Goal: Book appointment/travel/reservation

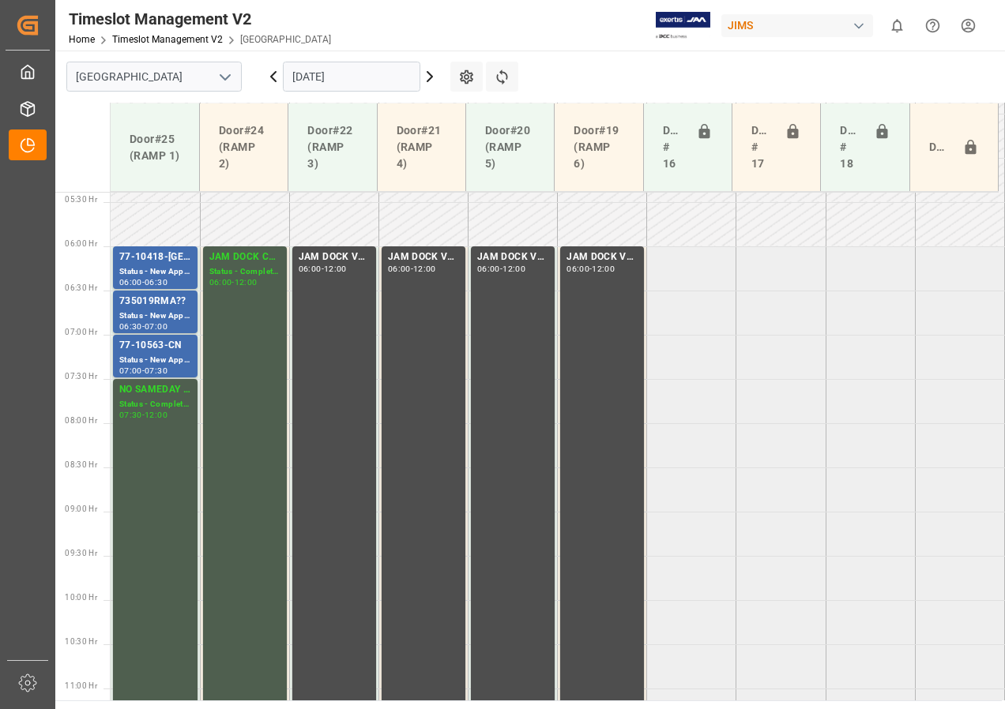
scroll to position [424, 0]
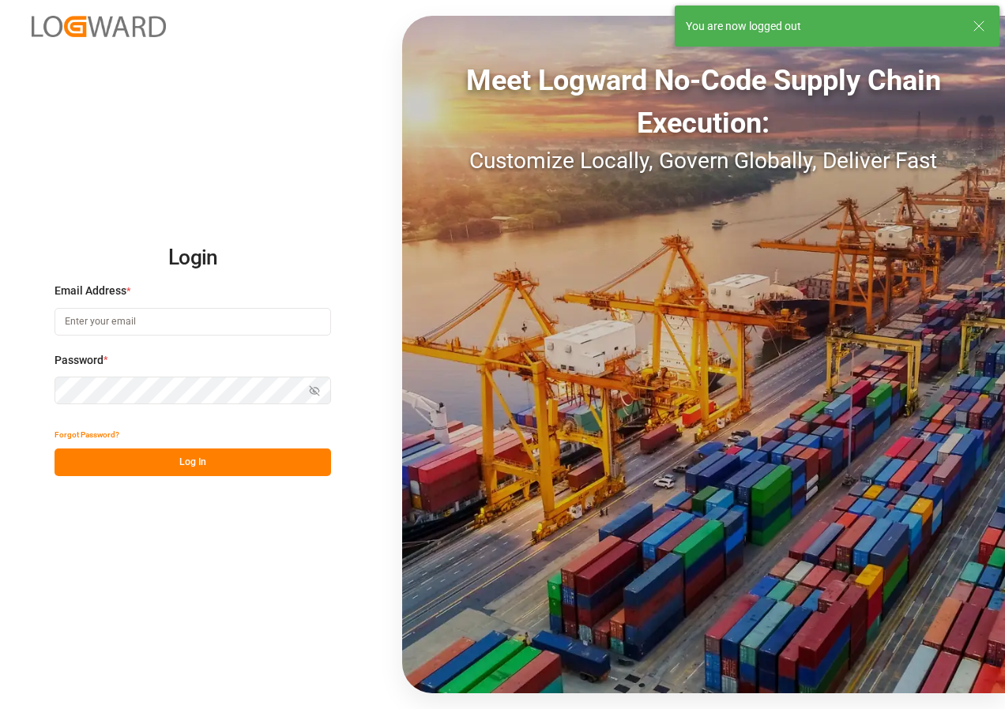
type input "[EMAIL_ADDRESS][DOMAIN_NAME]"
click at [195, 463] on button "Log In" at bounding box center [192, 463] width 276 height 28
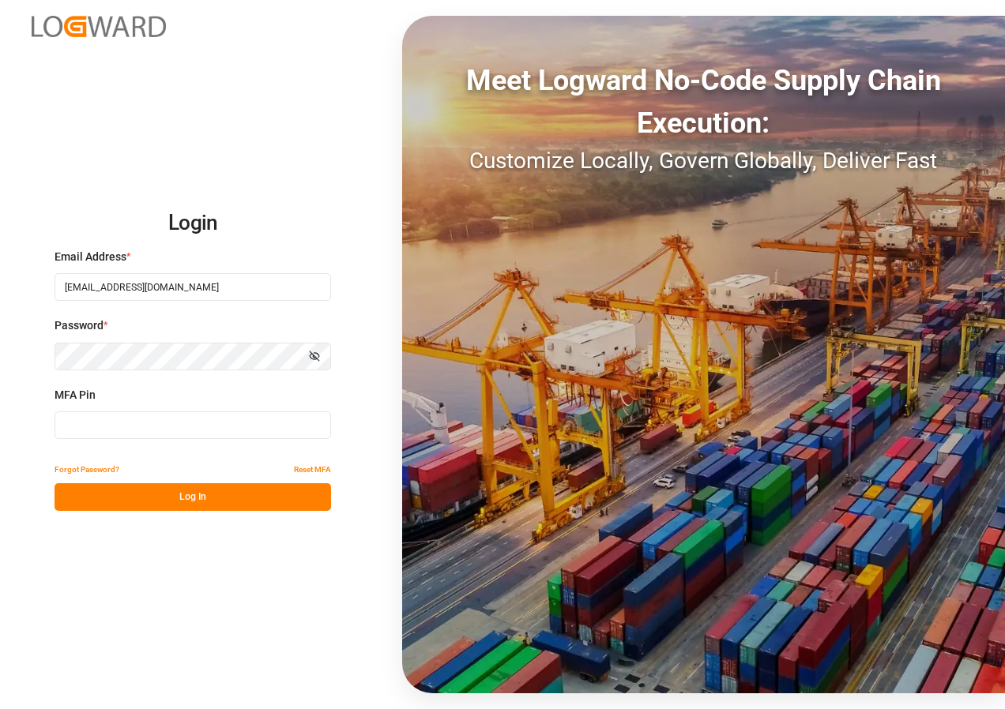
click at [129, 420] on input at bounding box center [192, 425] width 276 height 28
type input "461554"
click at [164, 494] on button "Log In" at bounding box center [192, 497] width 276 height 28
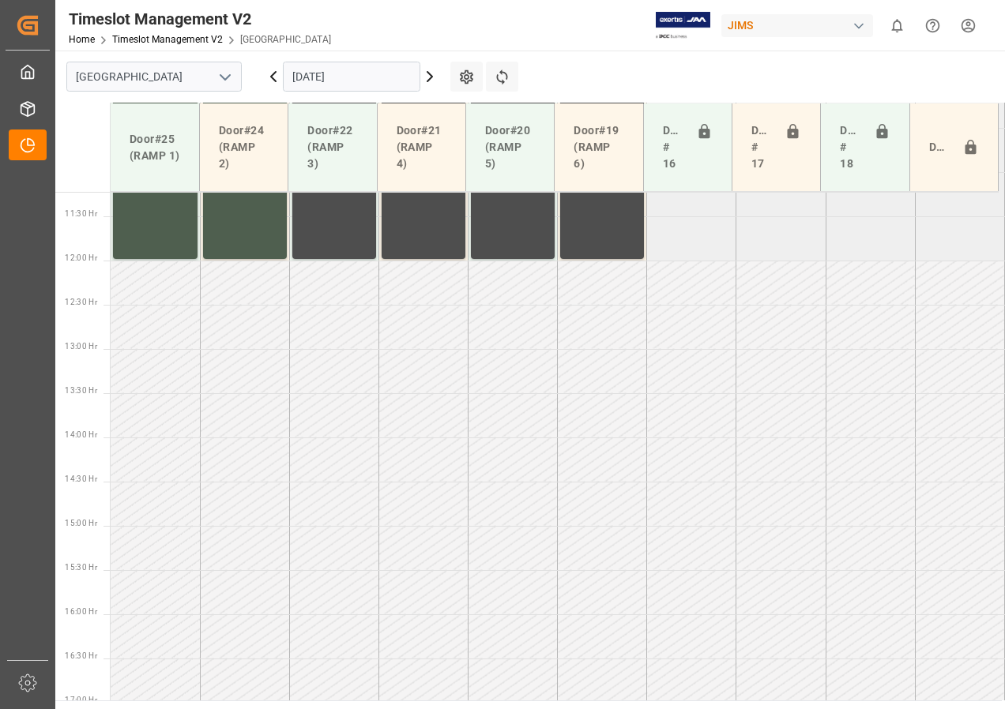
scroll to position [996, 0]
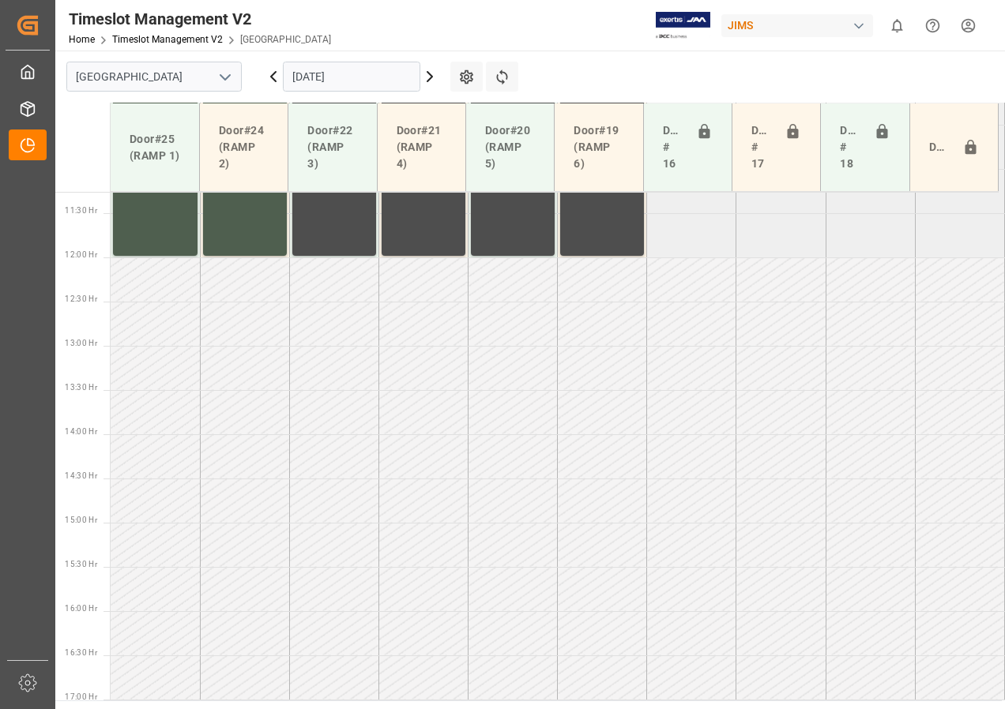
click at [433, 73] on icon at bounding box center [429, 76] width 19 height 19
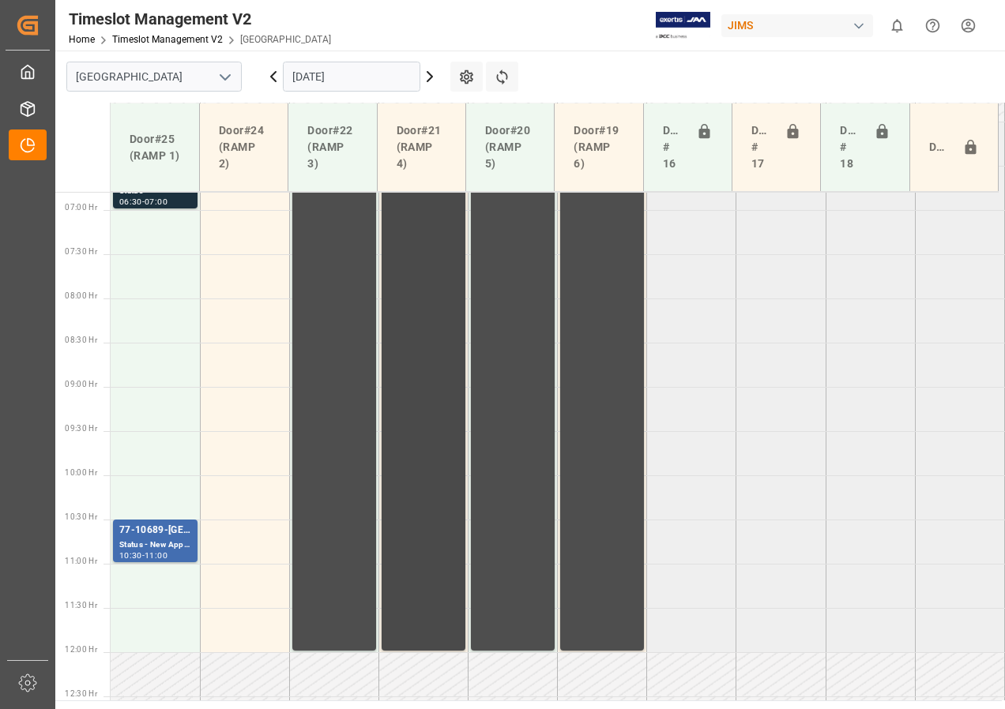
scroll to position [522, 0]
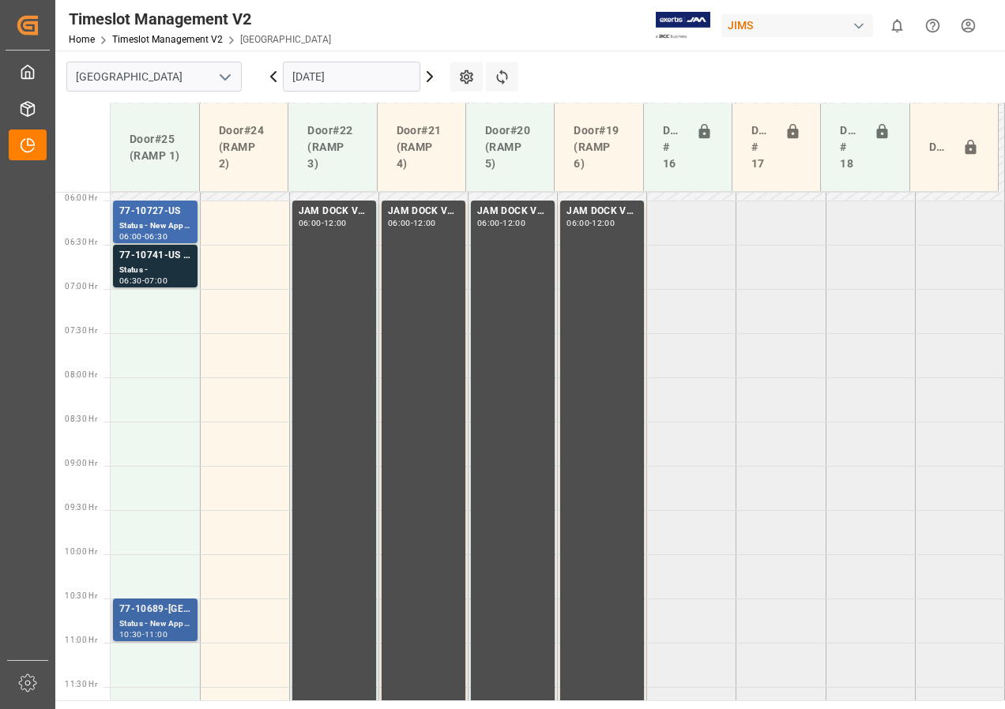
click at [141, 621] on div "Status - New Appointment" at bounding box center [155, 624] width 72 height 13
click at [142, 277] on div "-" at bounding box center [143, 280] width 2 height 7
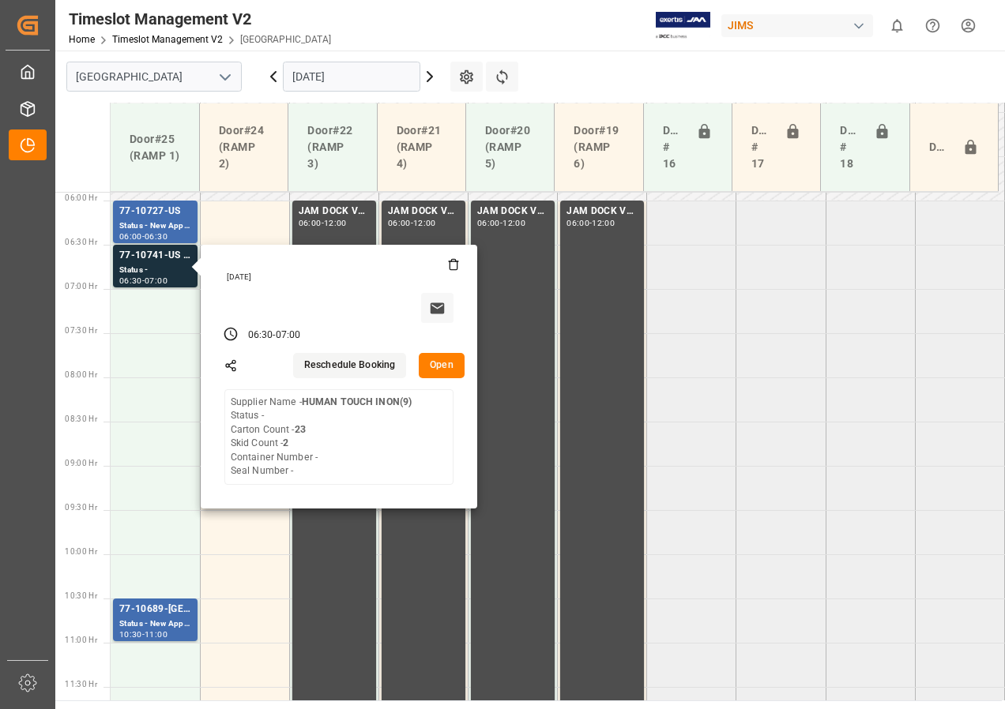
click at [430, 81] on icon at bounding box center [429, 76] width 19 height 19
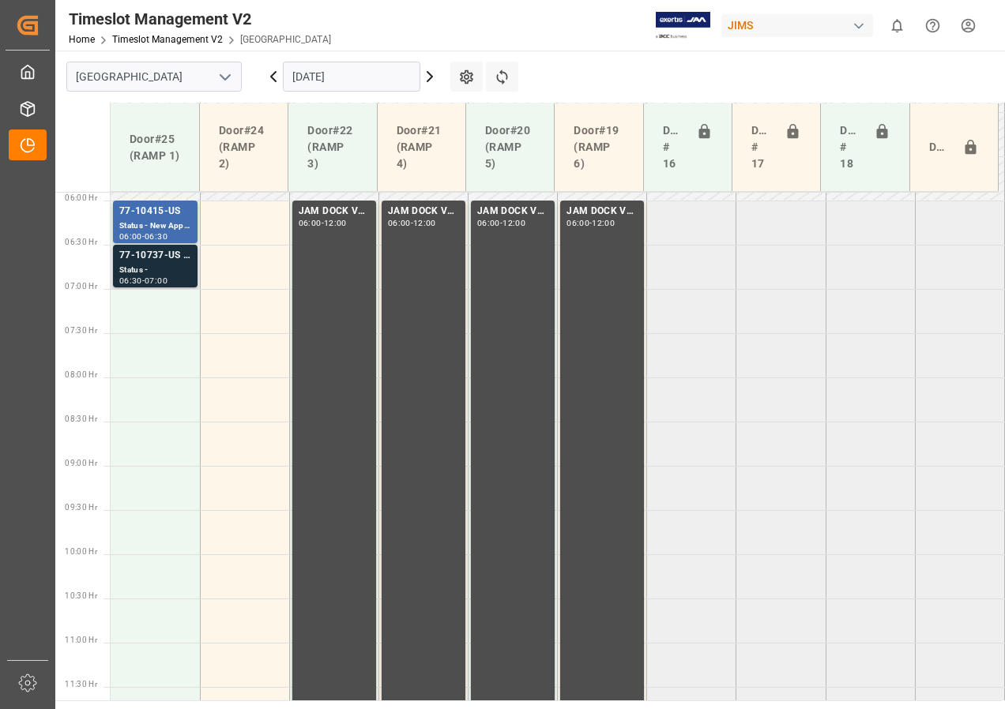
click at [150, 275] on div "Status -" at bounding box center [155, 270] width 72 height 13
click at [426, 76] on icon at bounding box center [429, 76] width 19 height 19
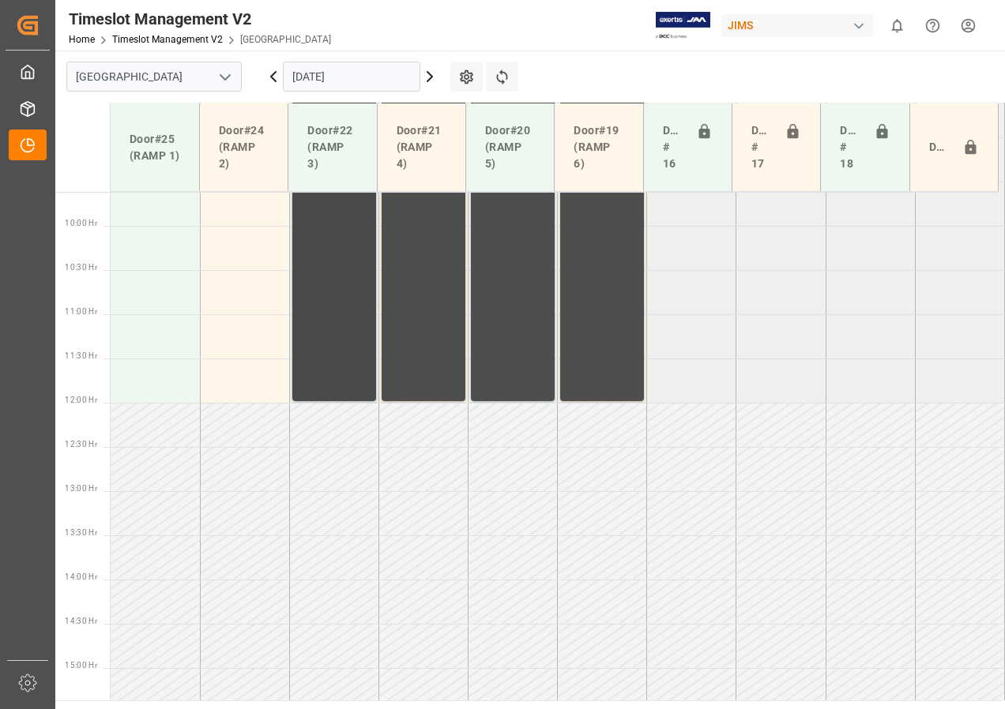
scroll to position [756, 0]
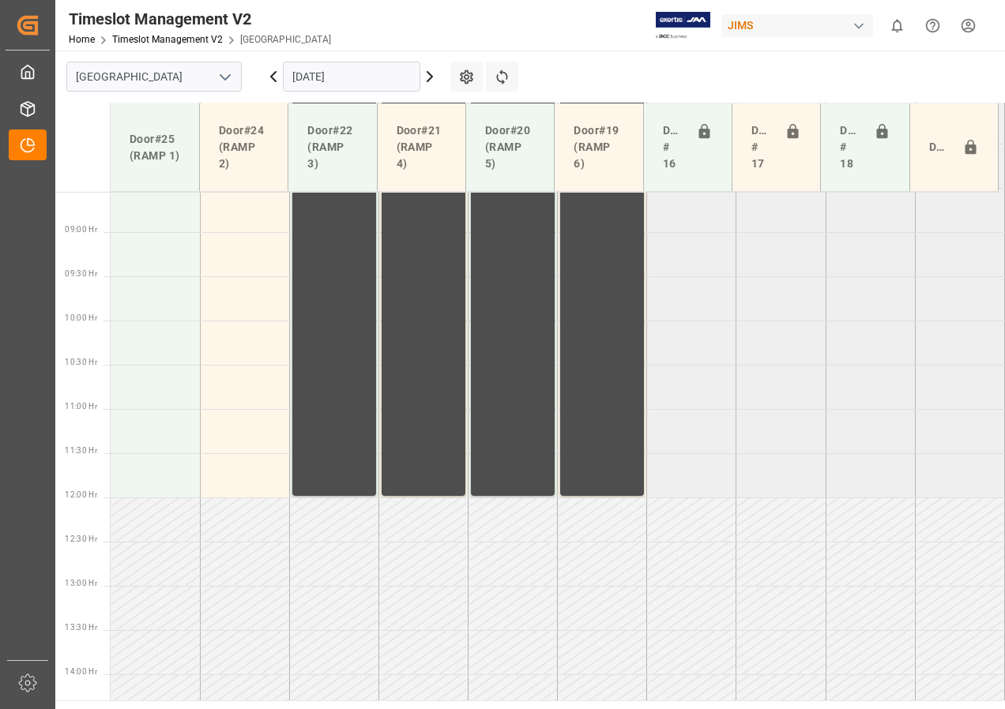
click at [426, 77] on icon at bounding box center [429, 76] width 19 height 19
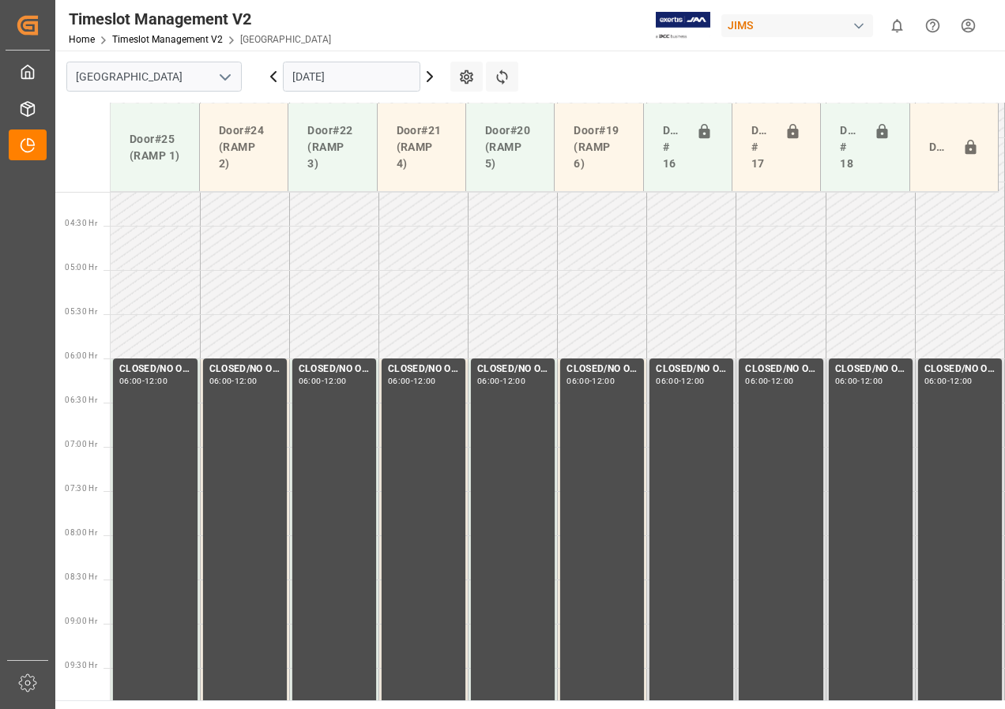
scroll to position [285, 0]
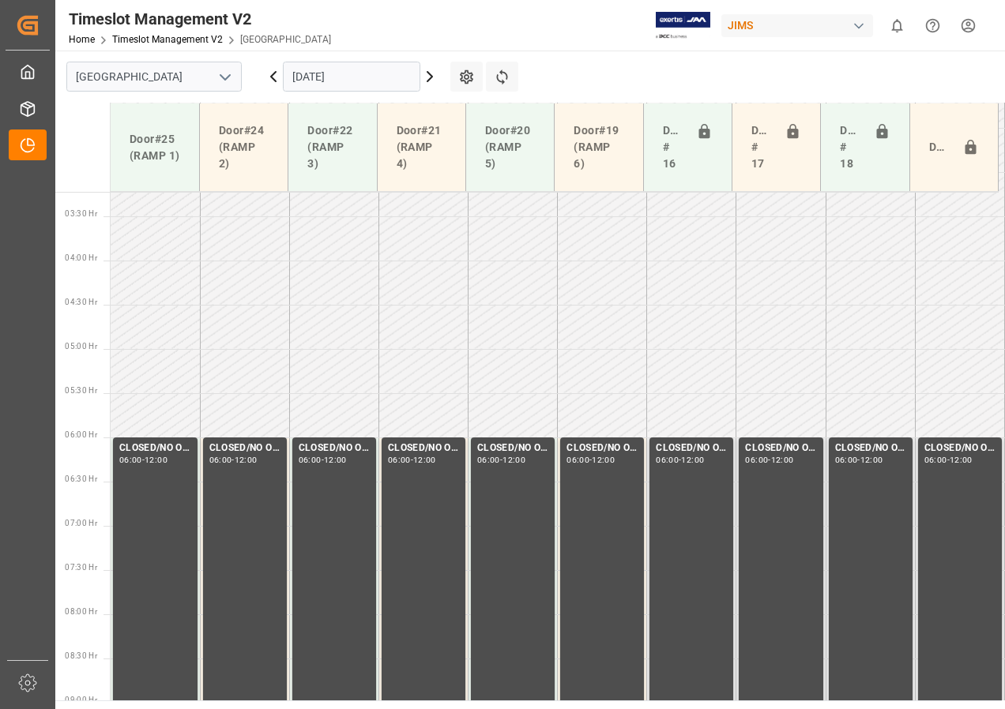
click at [272, 78] on icon at bounding box center [273, 76] width 5 height 9
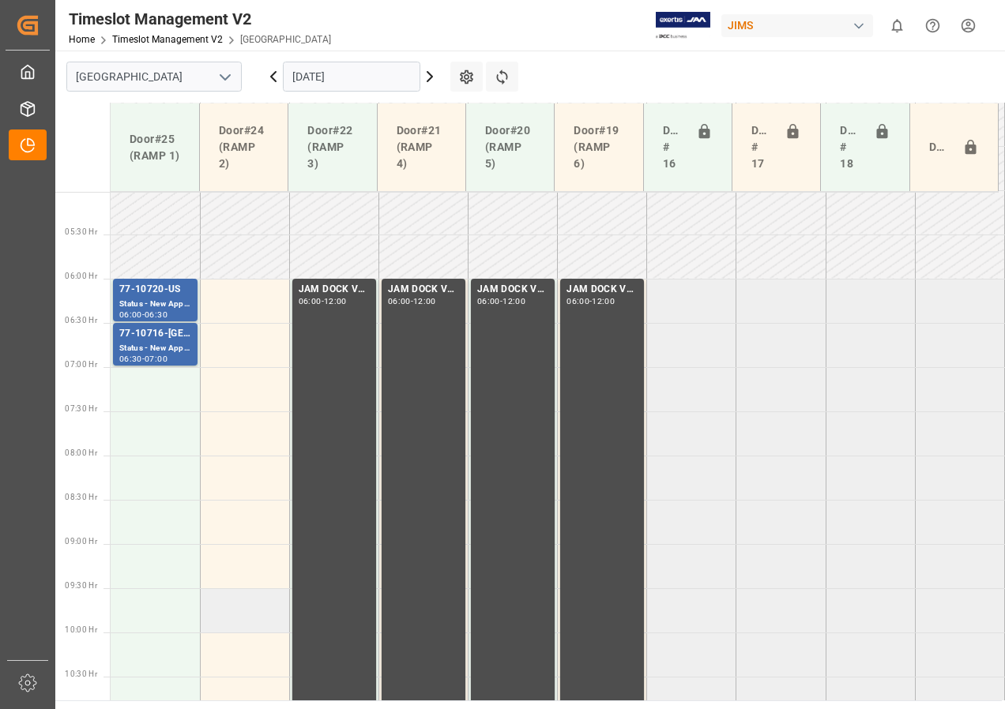
scroll to position [443, 0]
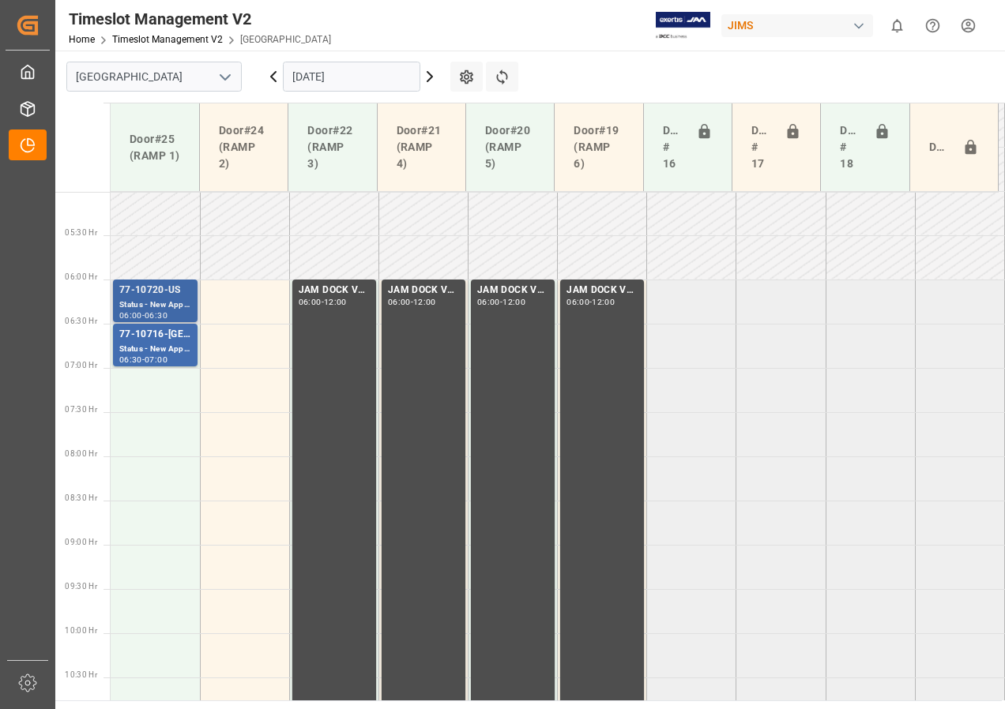
click at [153, 305] on div "Status - New Appointment" at bounding box center [155, 305] width 72 height 13
click at [160, 344] on div "Status - New Appointment" at bounding box center [155, 349] width 72 height 13
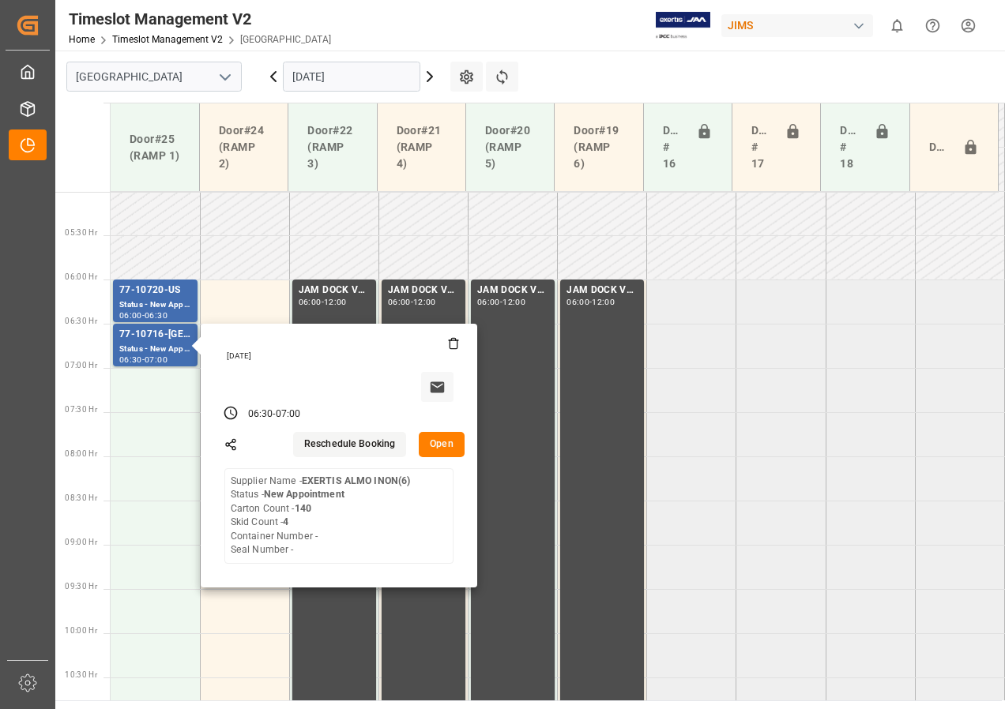
click at [271, 78] on icon at bounding box center [273, 76] width 19 height 19
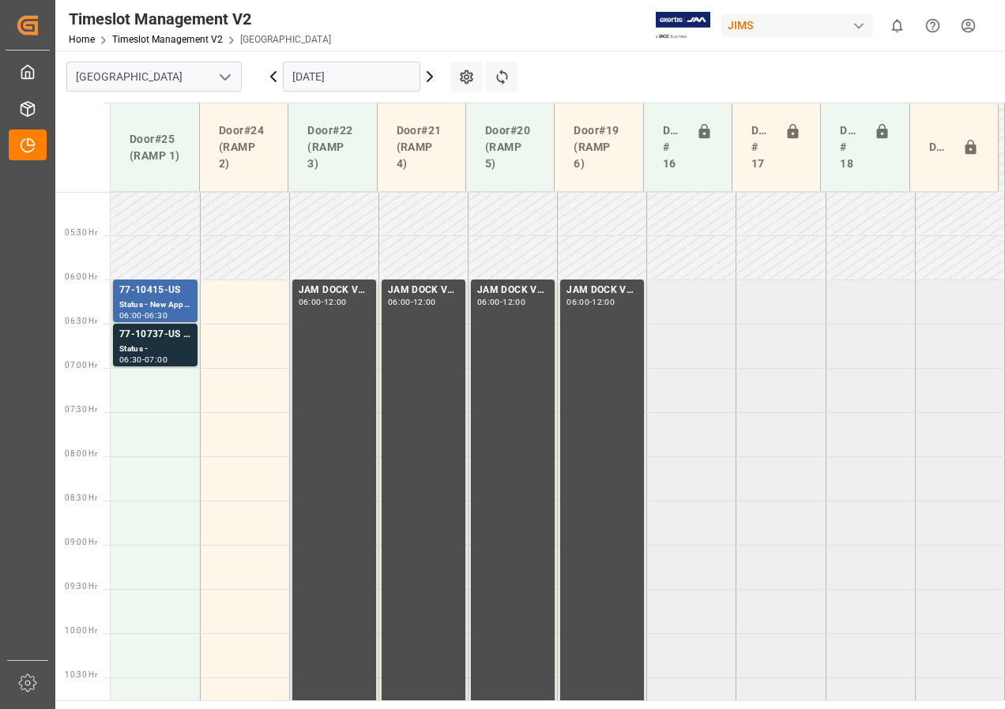
click at [269, 75] on icon at bounding box center [273, 76] width 19 height 19
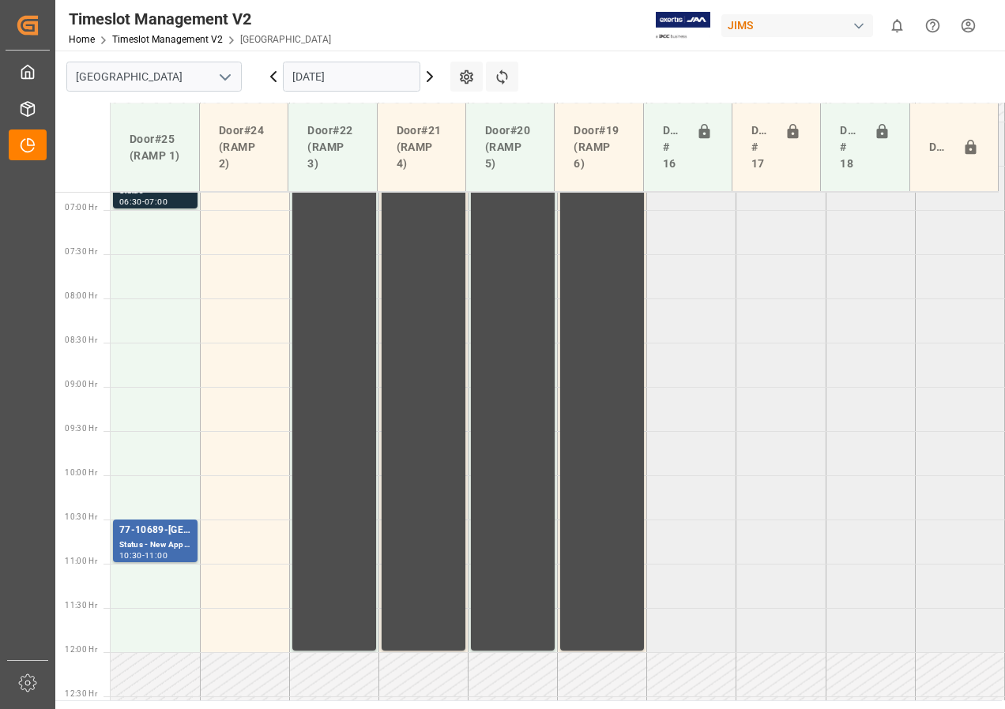
scroll to position [522, 0]
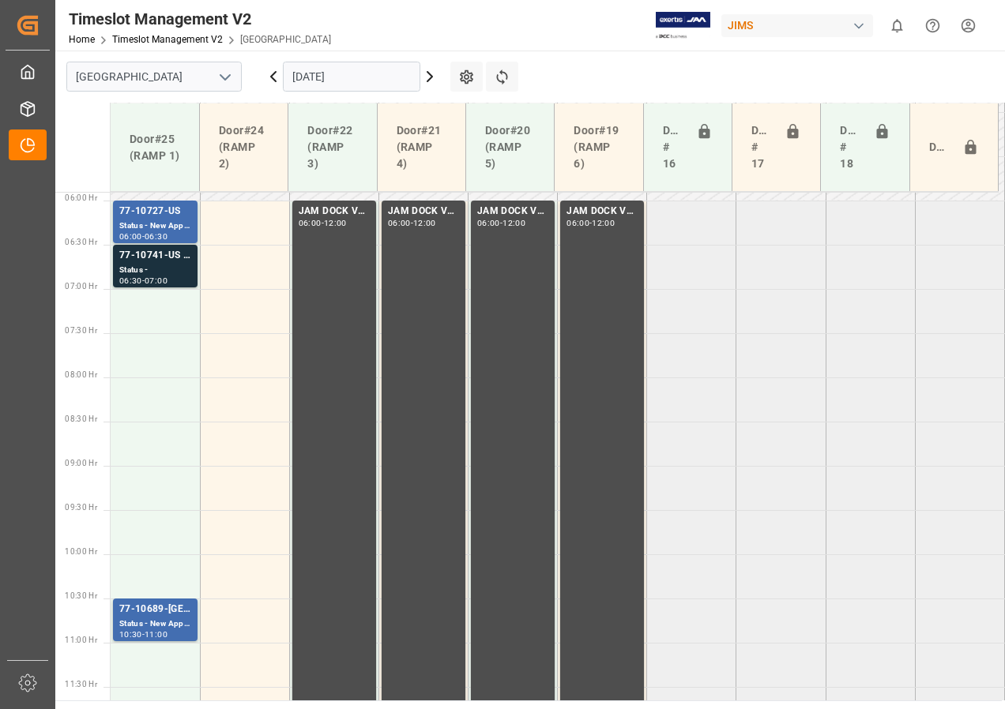
click at [271, 77] on icon at bounding box center [273, 76] width 5 height 9
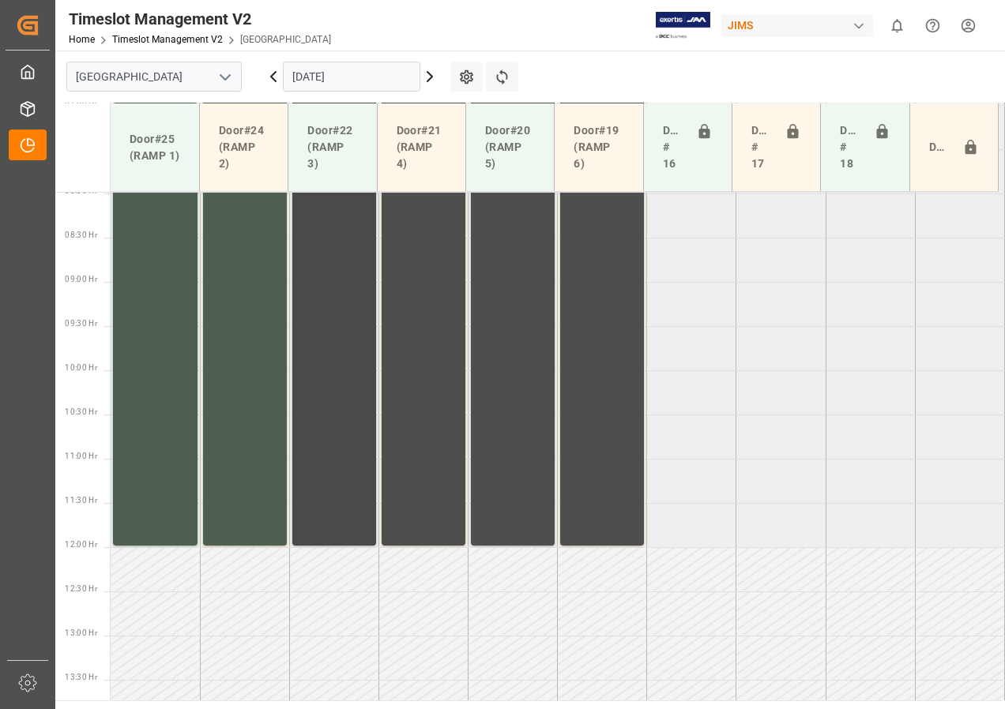
scroll to position [680, 0]
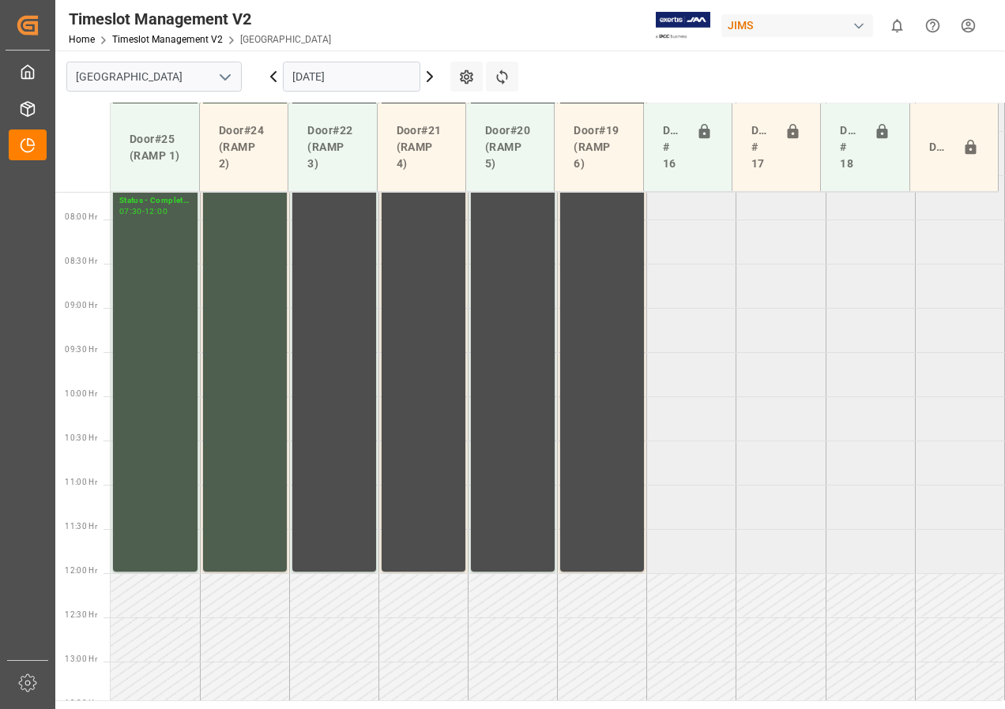
click at [266, 78] on icon at bounding box center [273, 76] width 19 height 19
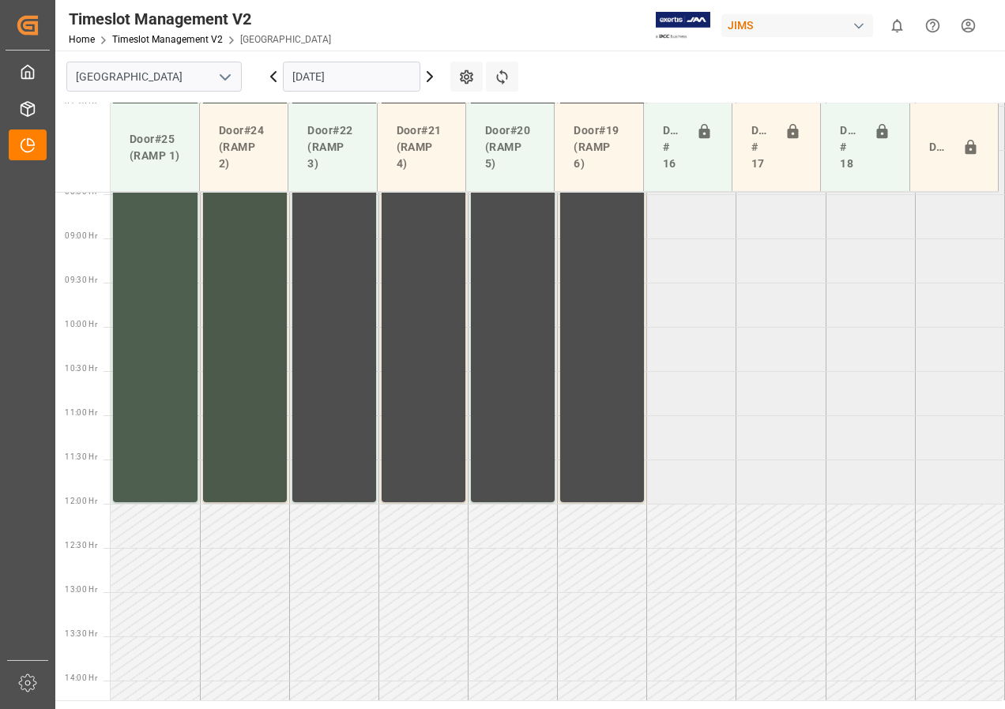
scroll to position [592, 0]
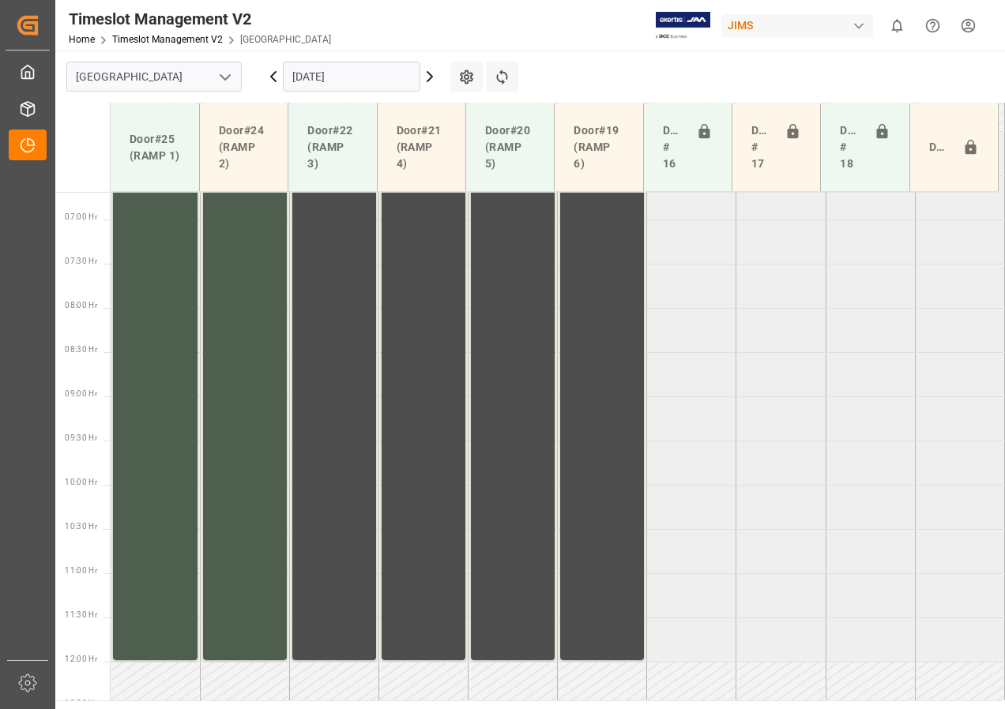
click at [427, 77] on icon at bounding box center [429, 76] width 19 height 19
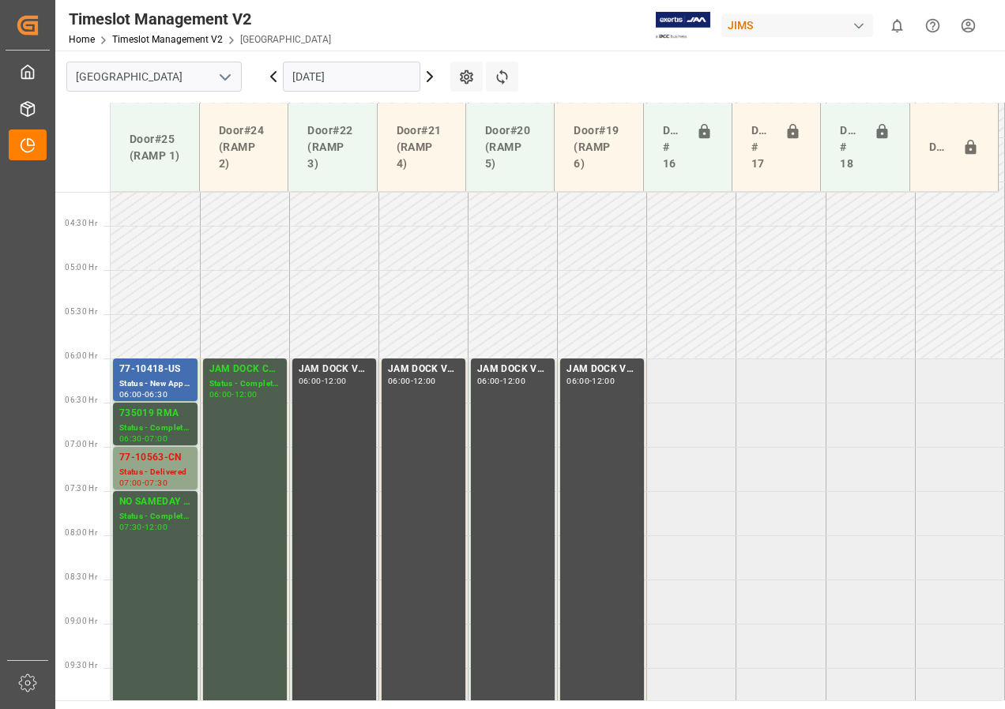
scroll to position [443, 0]
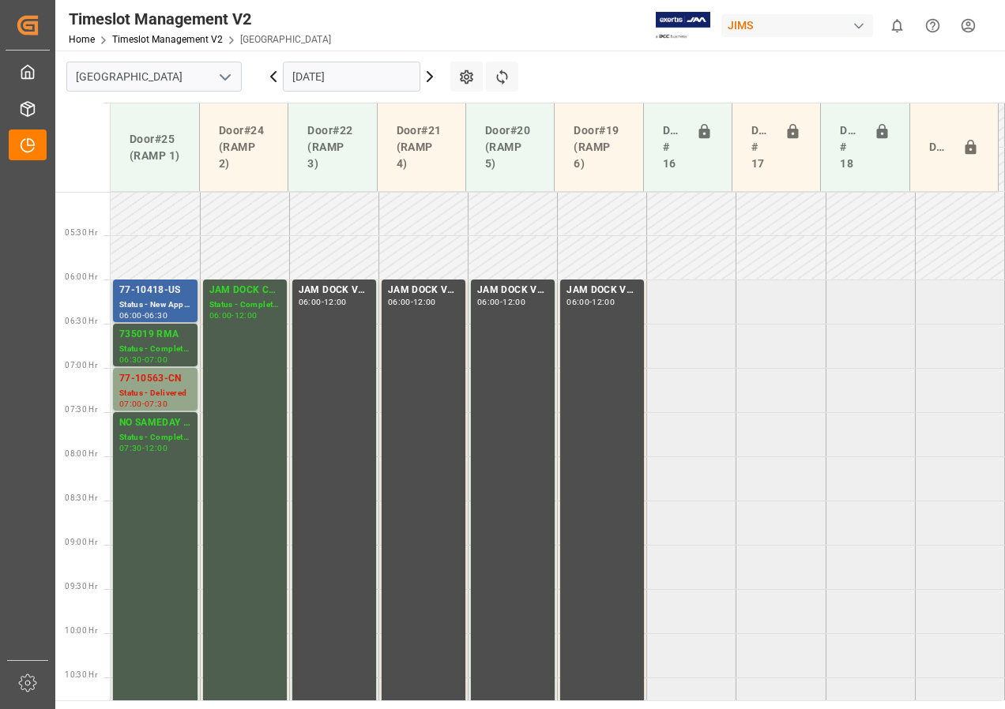
click at [140, 301] on div "Status - New Appointment" at bounding box center [155, 305] width 72 height 13
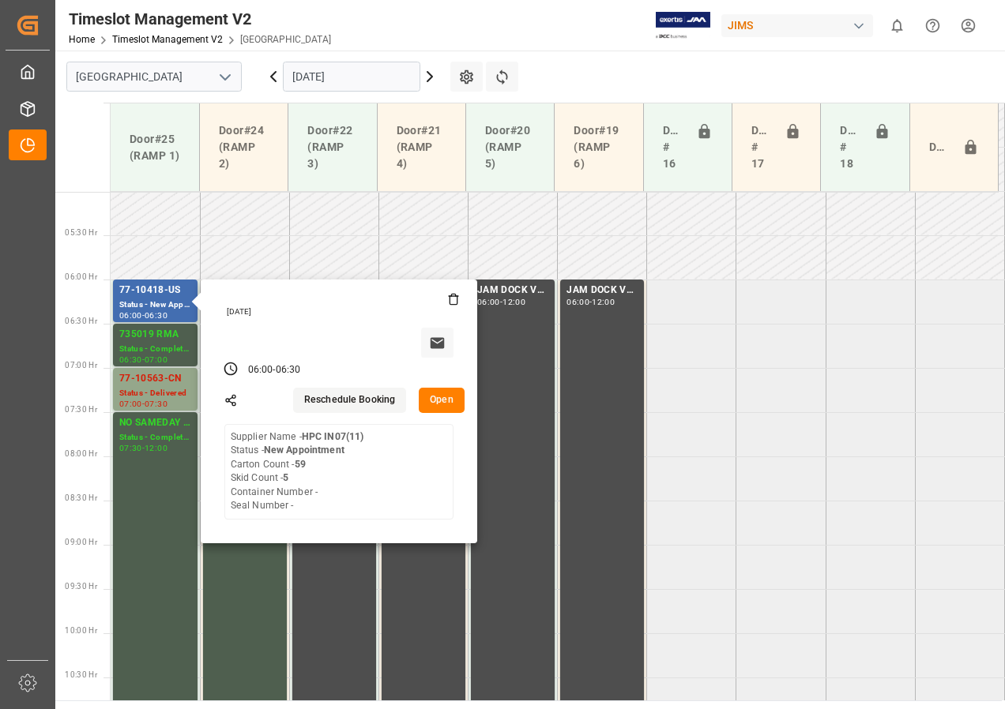
click at [427, 77] on icon at bounding box center [429, 76] width 19 height 19
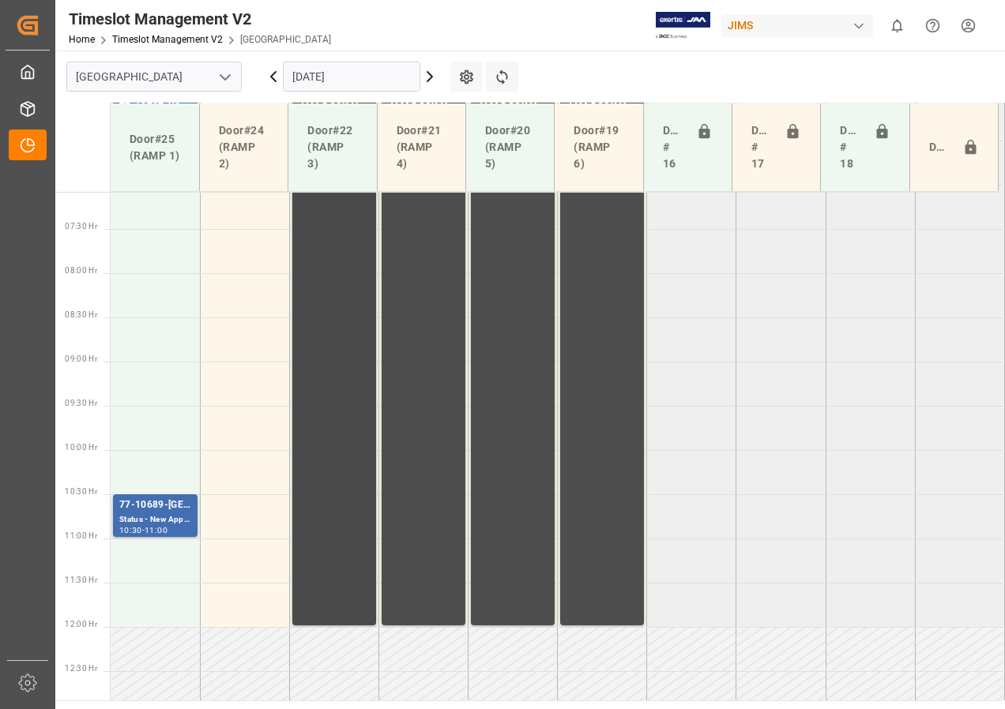
scroll to position [522, 0]
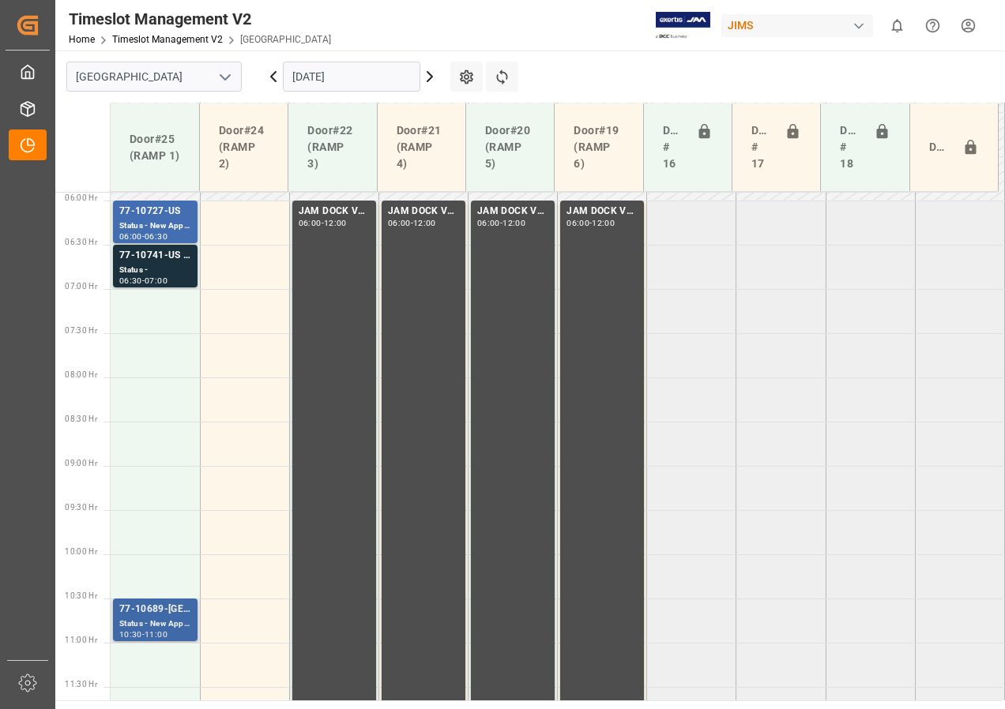
click at [151, 623] on div "Status - New Appointment" at bounding box center [155, 624] width 72 height 13
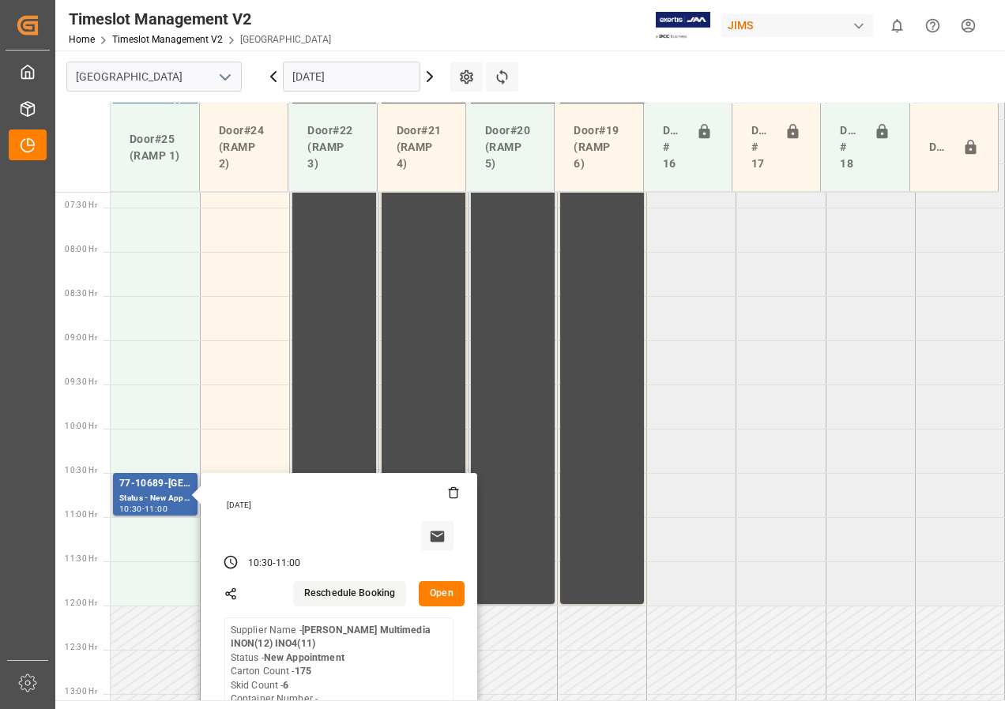
scroll to position [759, 0]
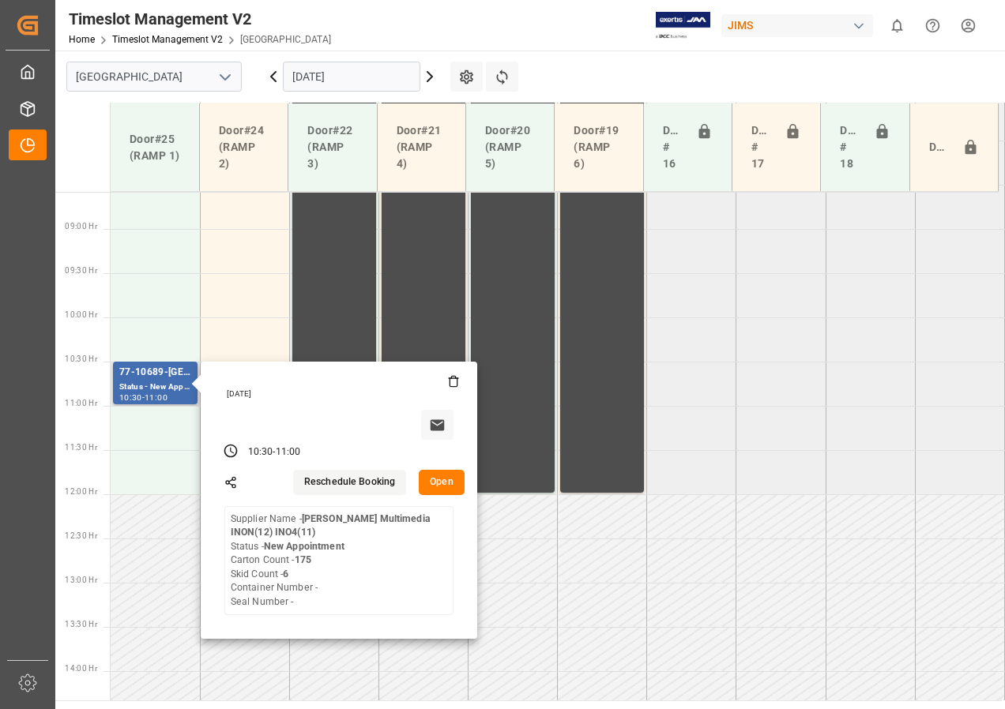
click at [441, 477] on button "Open" at bounding box center [442, 482] width 46 height 25
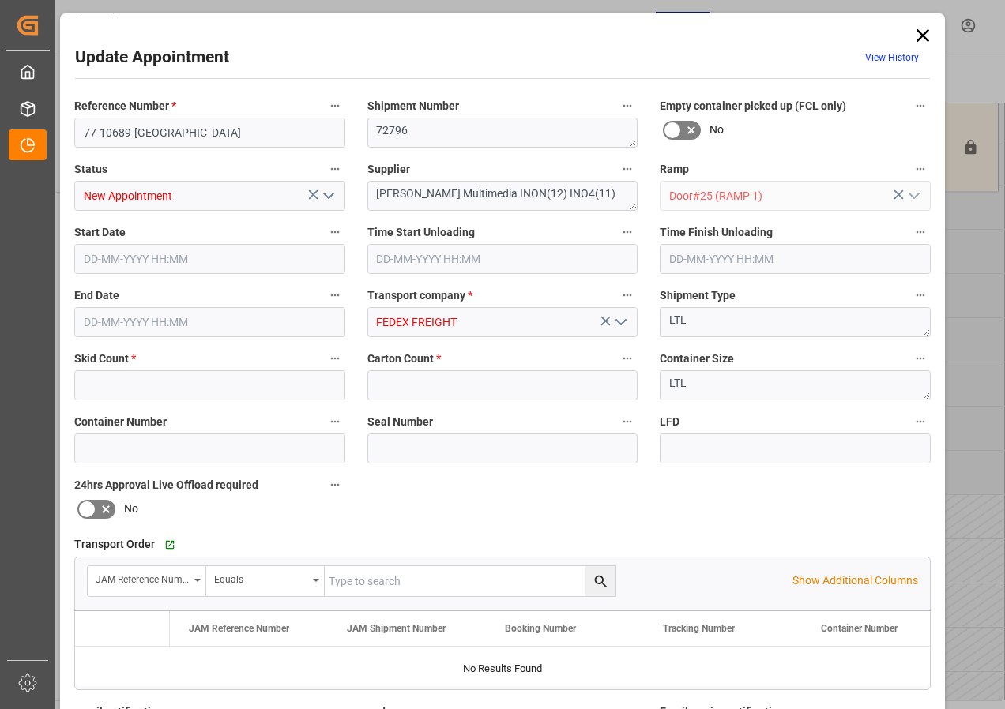
type input "6"
type input "175"
type input "[DATE] 10:30"
type input "[DATE] 11:00"
type input "[DATE] 15:15"
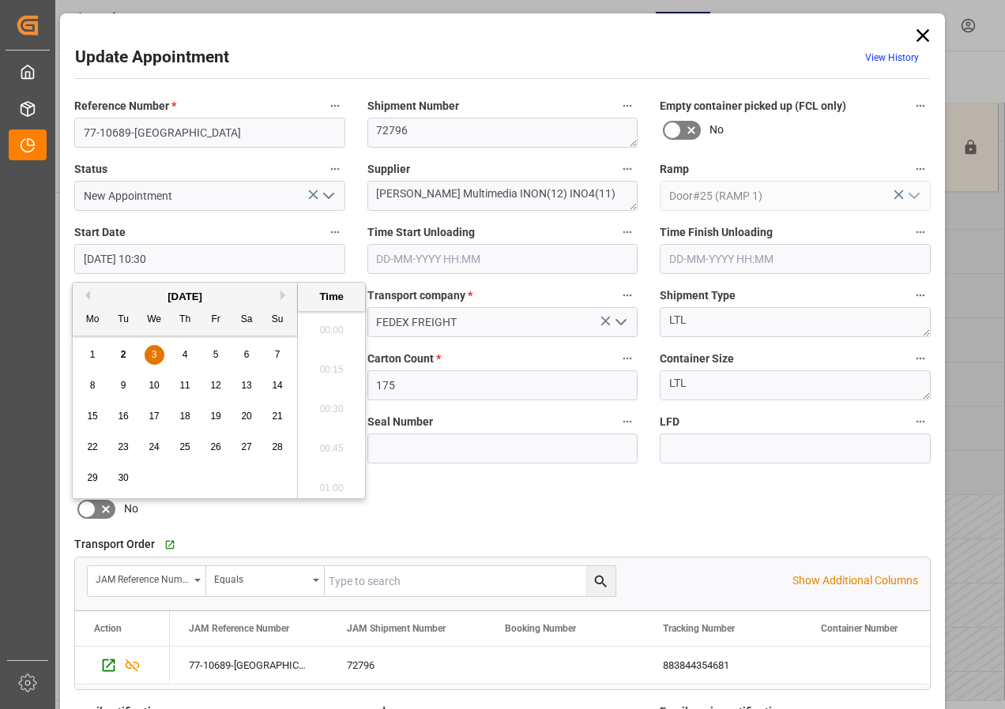
click at [158, 259] on input "[DATE] 10:30" at bounding box center [209, 259] width 271 height 30
click at [153, 352] on span "3" at bounding box center [155, 354] width 6 height 11
click at [330, 327] on li "07:00" at bounding box center [331, 325] width 67 height 39
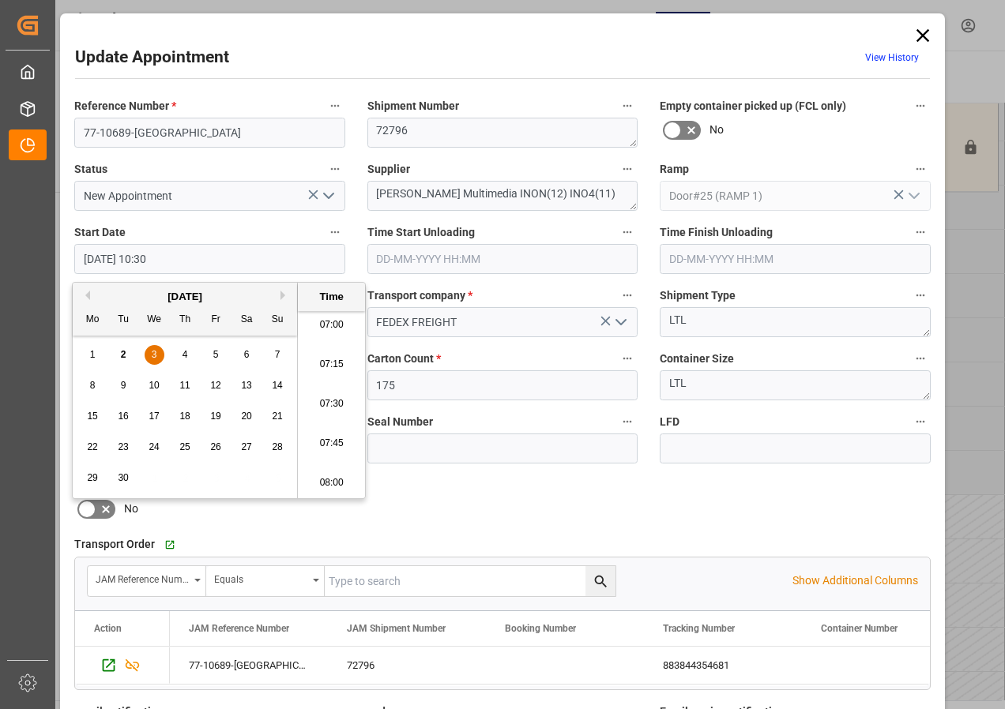
type input "[DATE] 07:00"
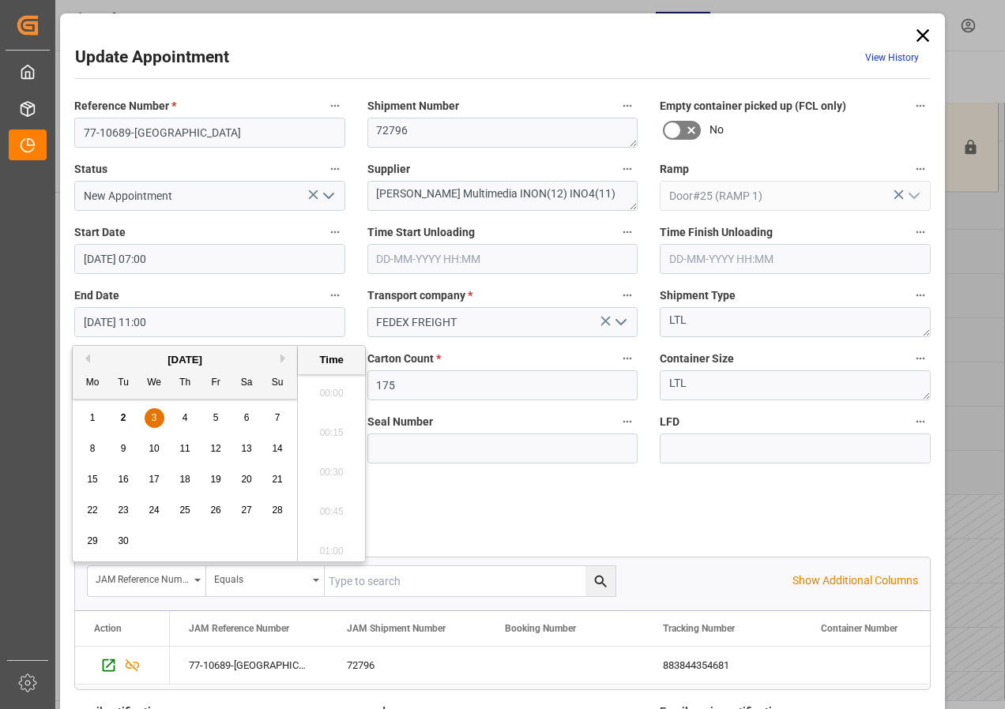
click at [112, 323] on input "[DATE] 11:00" at bounding box center [209, 322] width 271 height 30
click at [155, 415] on span "3" at bounding box center [155, 417] width 6 height 11
click at [331, 385] on li "07:30" at bounding box center [331, 388] width 67 height 39
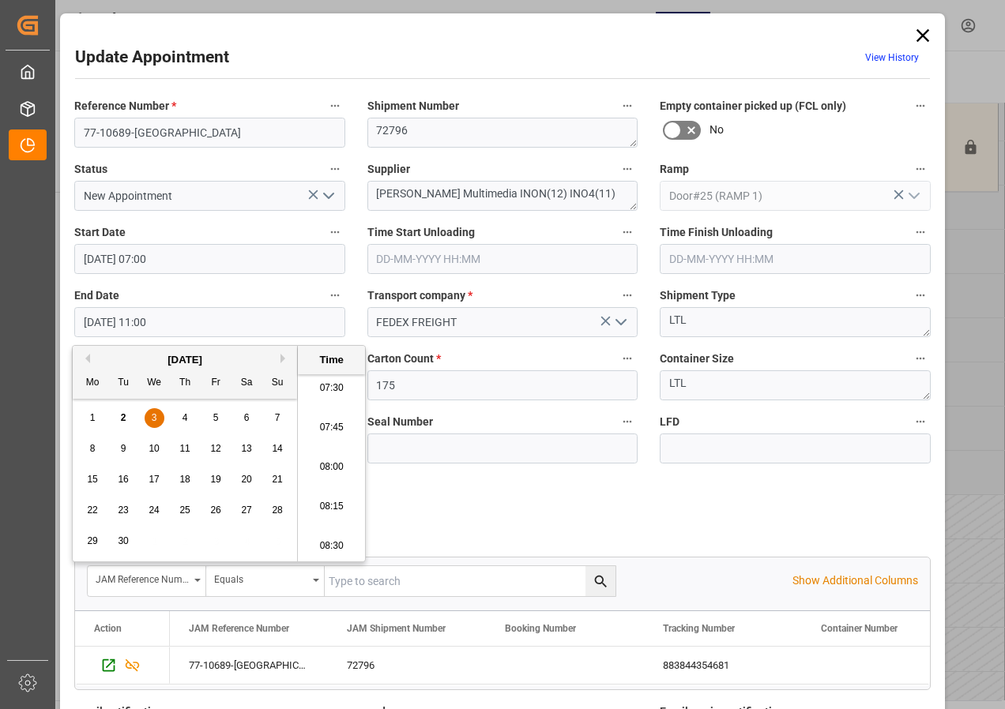
type input "[DATE] 07:30"
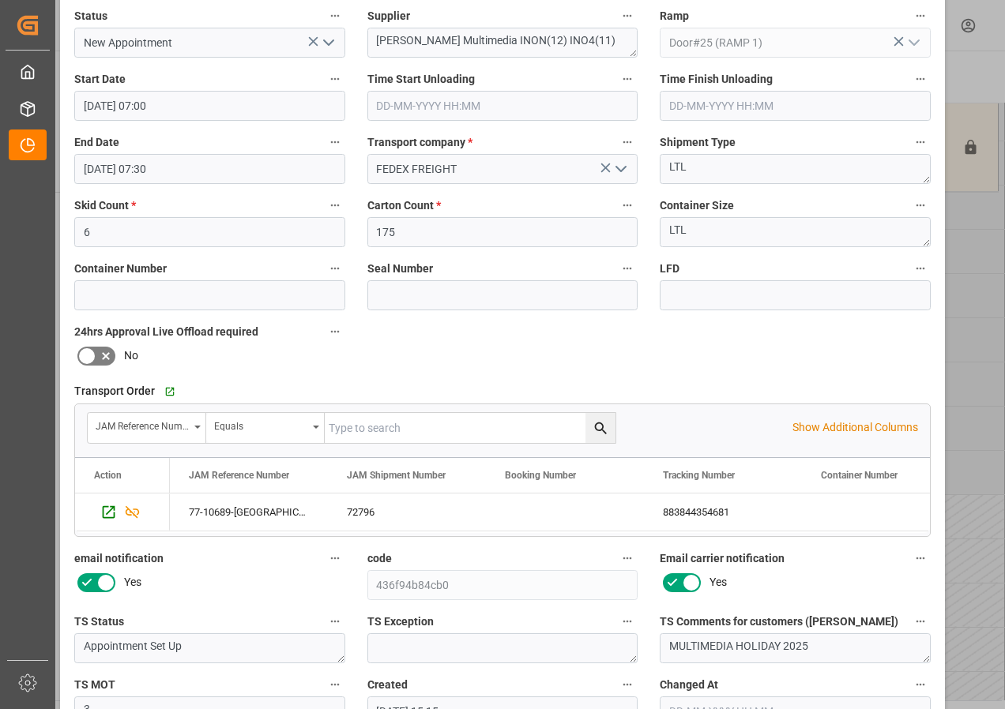
scroll to position [237, 0]
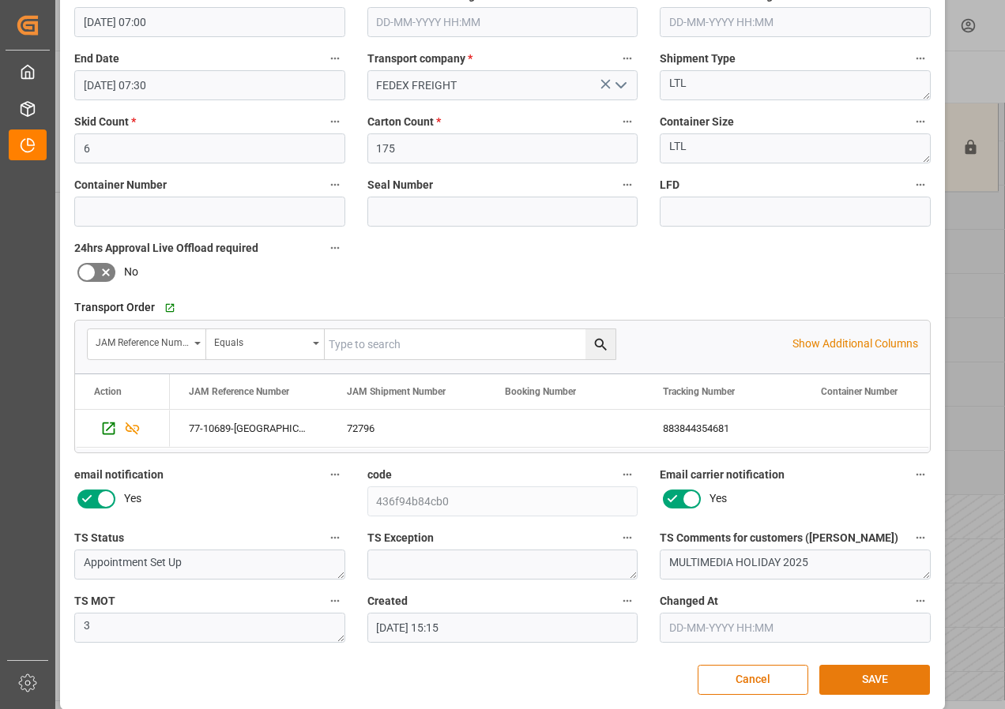
click at [863, 680] on button "SAVE" at bounding box center [874, 680] width 111 height 30
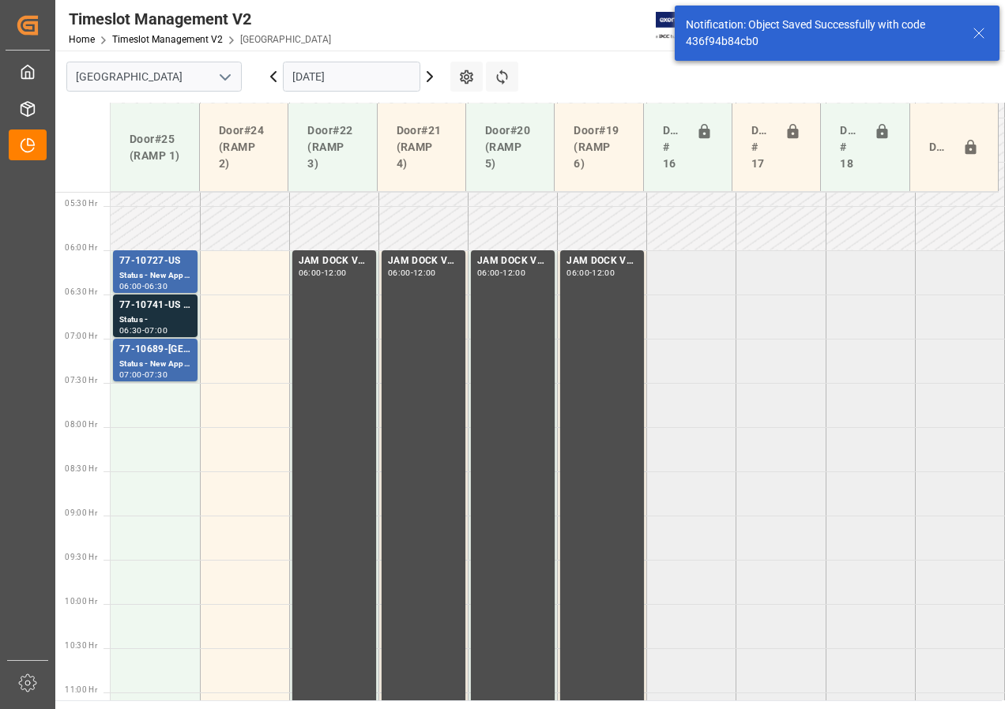
scroll to position [396, 0]
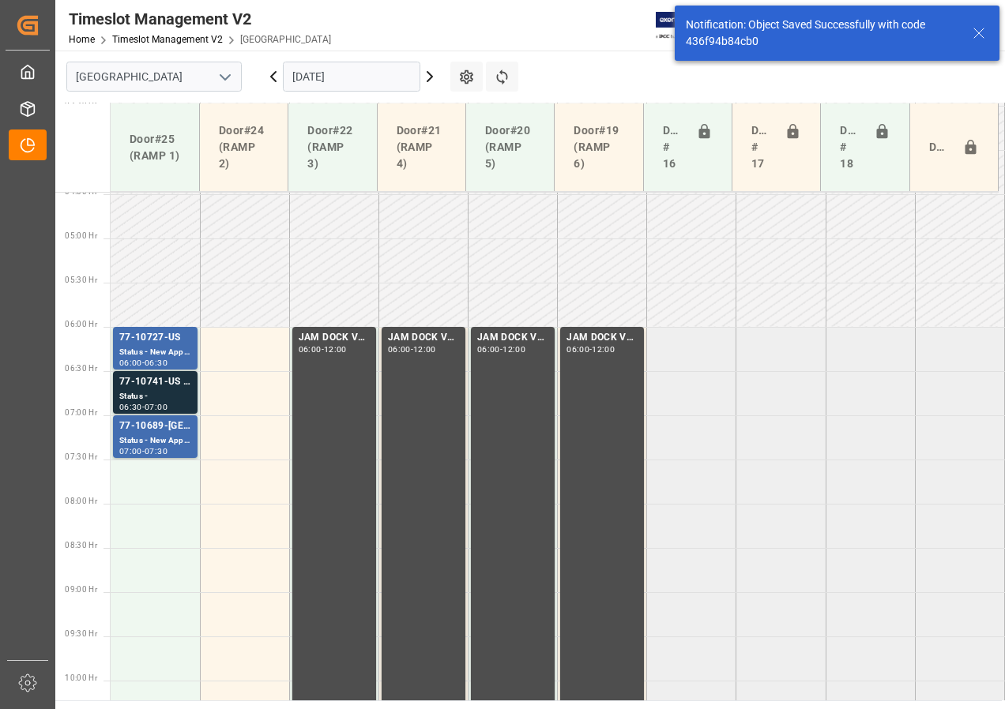
click at [427, 77] on icon at bounding box center [429, 76] width 19 height 19
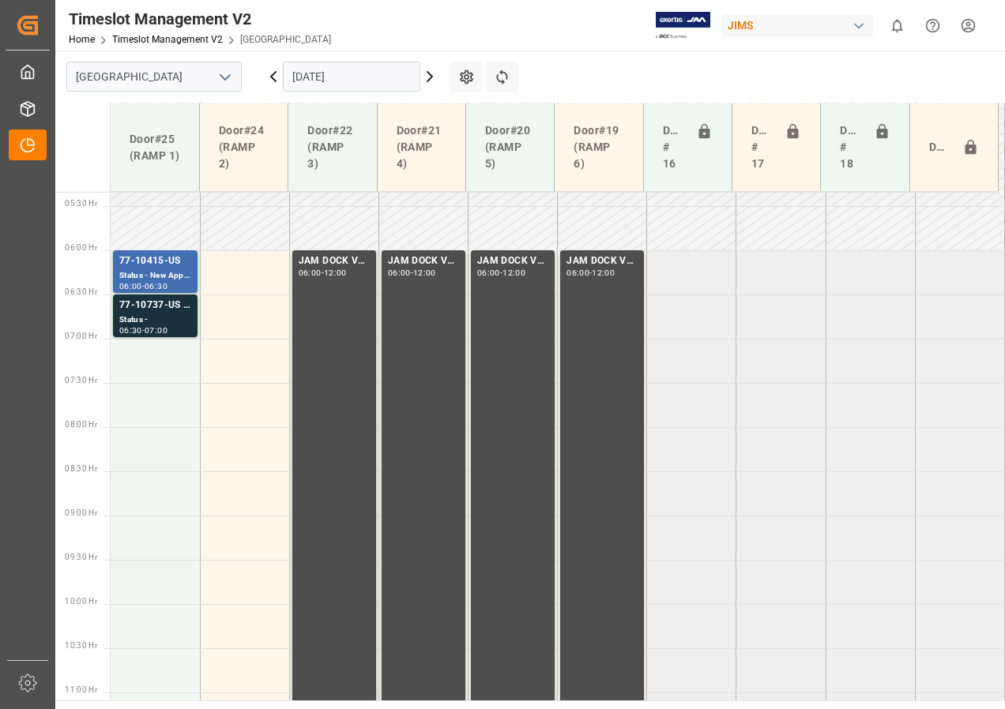
scroll to position [361, 0]
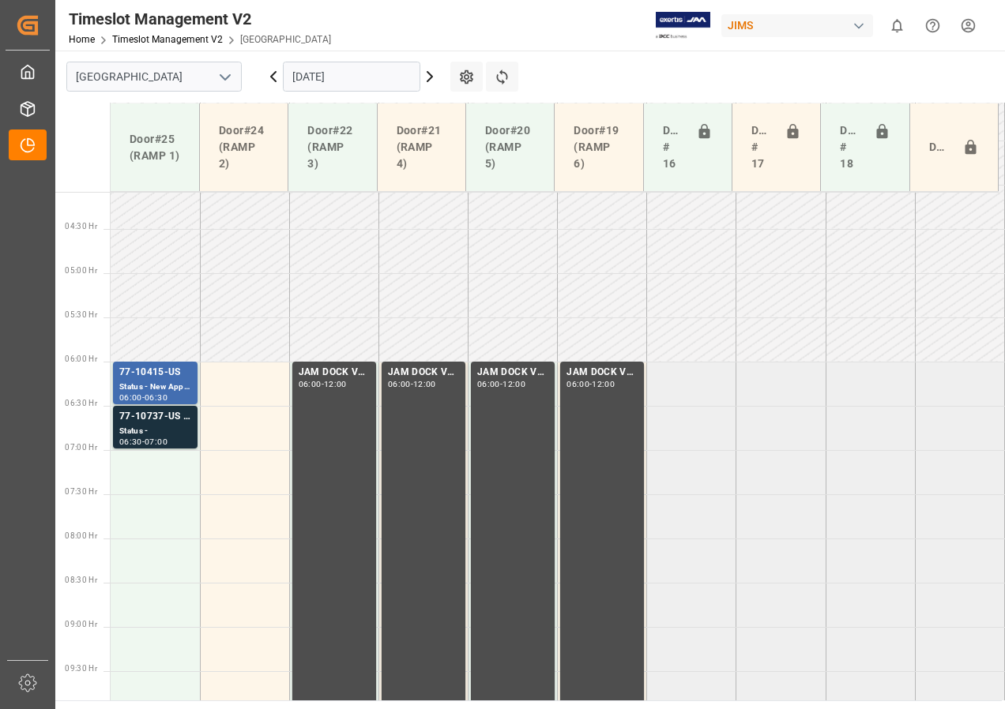
click at [431, 76] on icon at bounding box center [429, 76] width 5 height 9
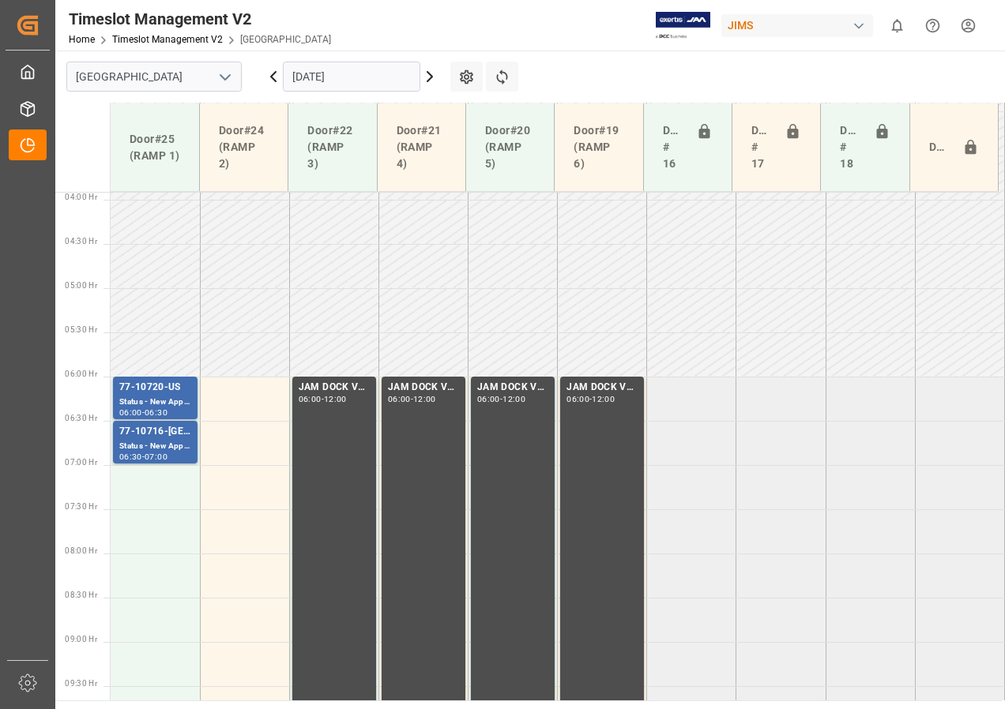
scroll to position [285, 0]
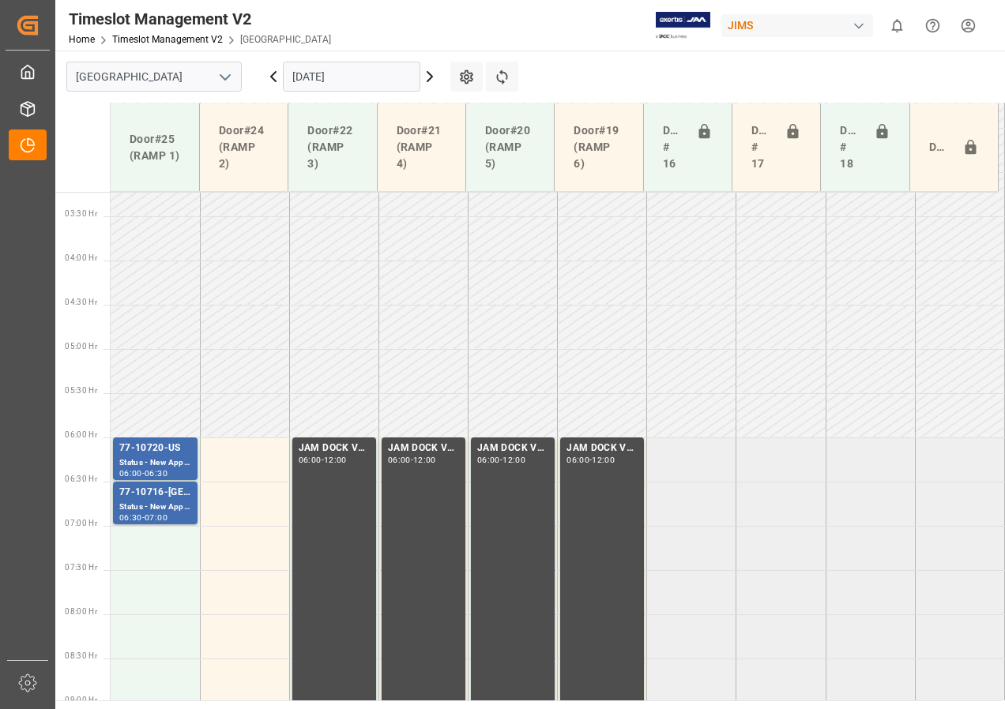
click at [426, 75] on icon at bounding box center [429, 76] width 19 height 19
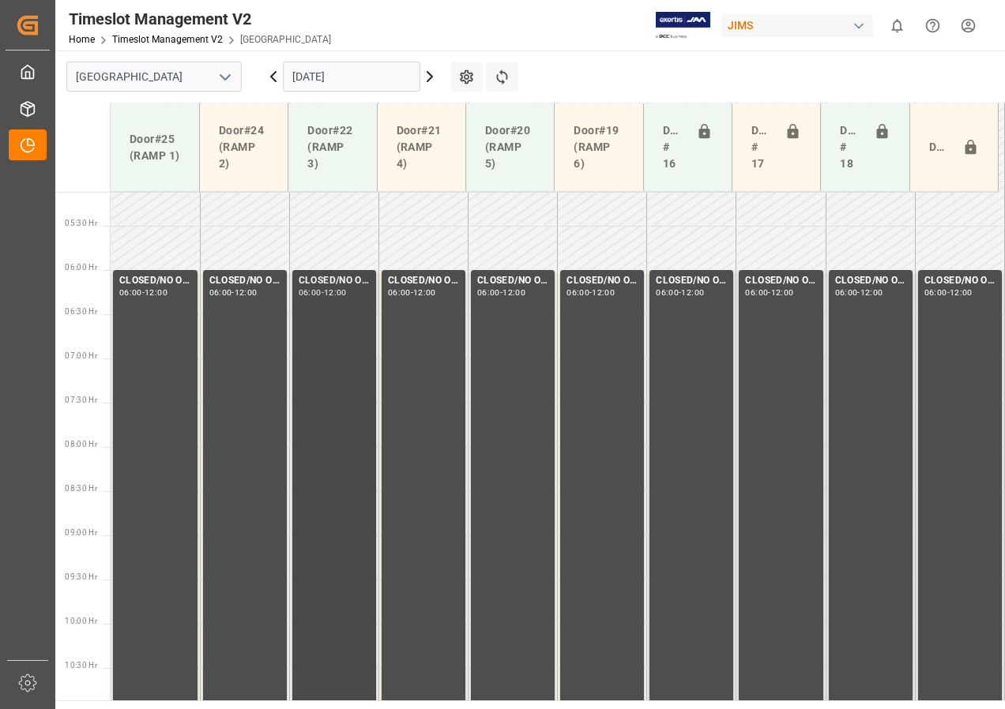
scroll to position [295, 0]
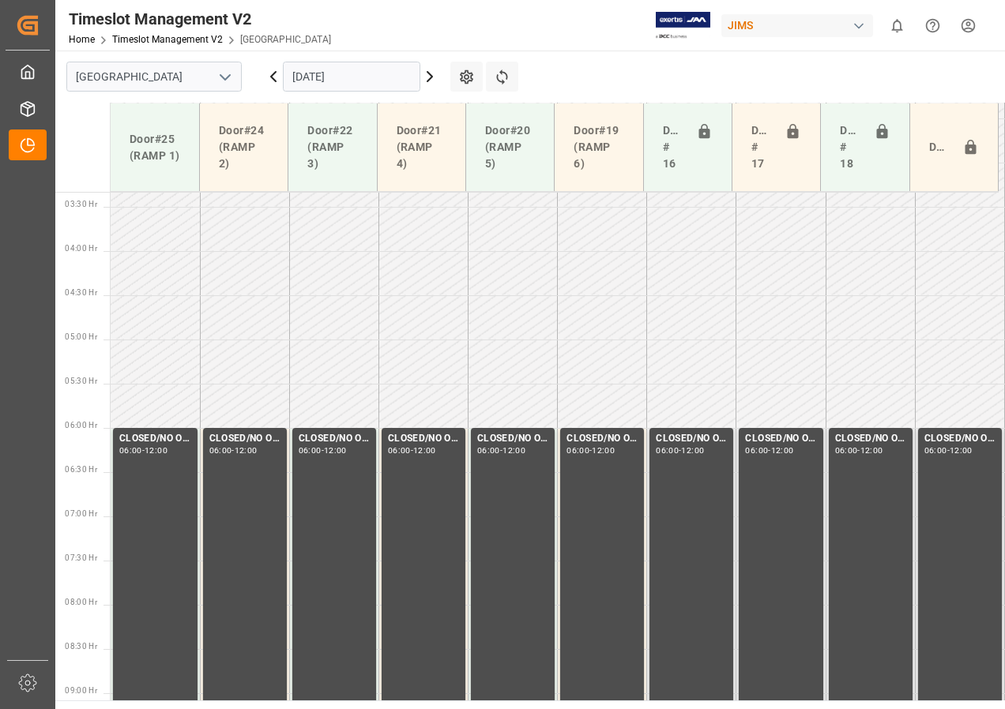
click at [269, 76] on icon at bounding box center [273, 76] width 19 height 19
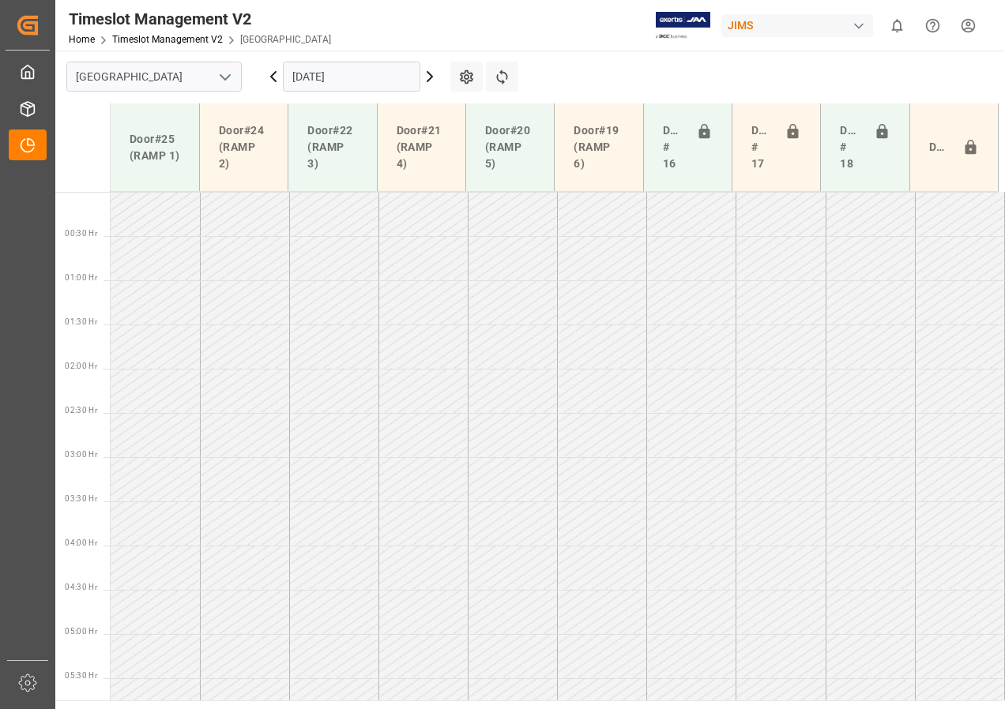
scroll to position [58, 0]
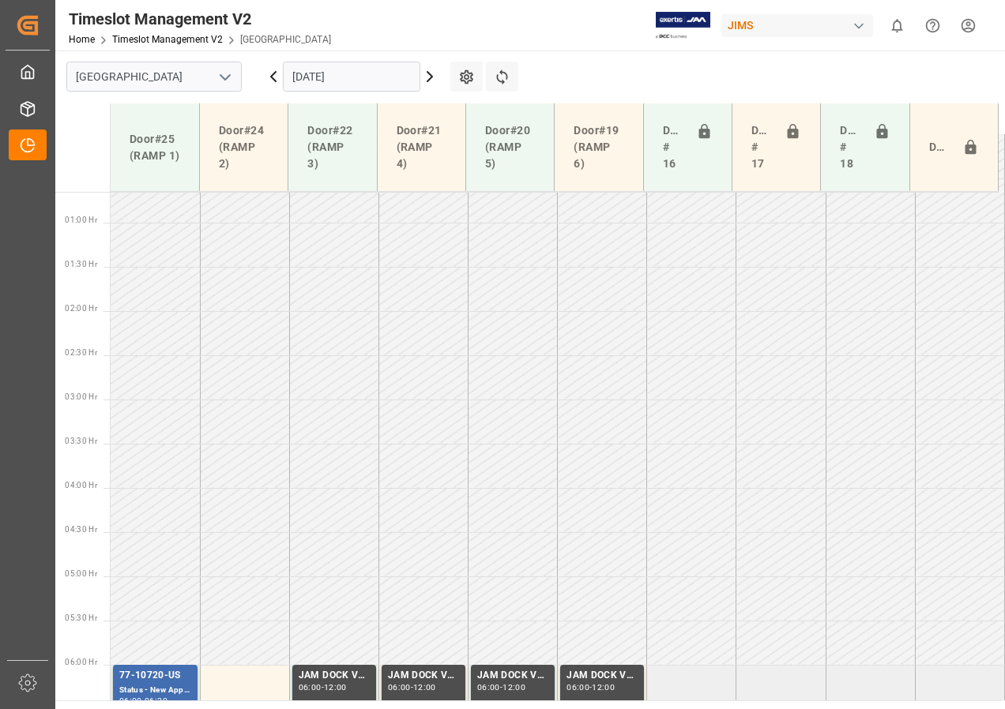
click at [269, 76] on icon at bounding box center [273, 76] width 19 height 19
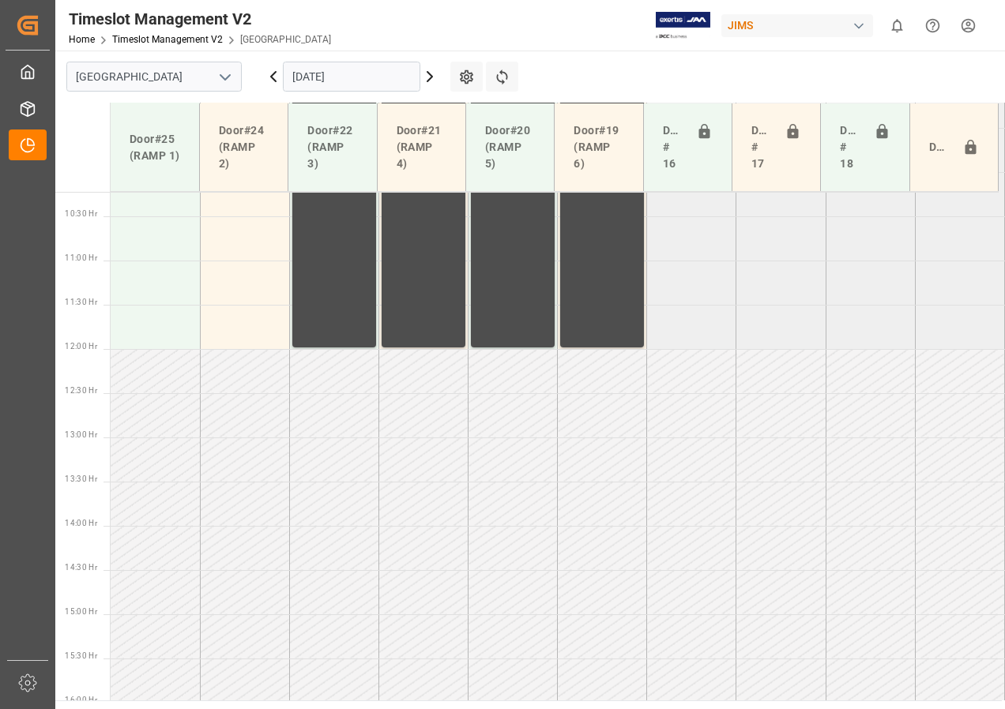
scroll to position [996, 0]
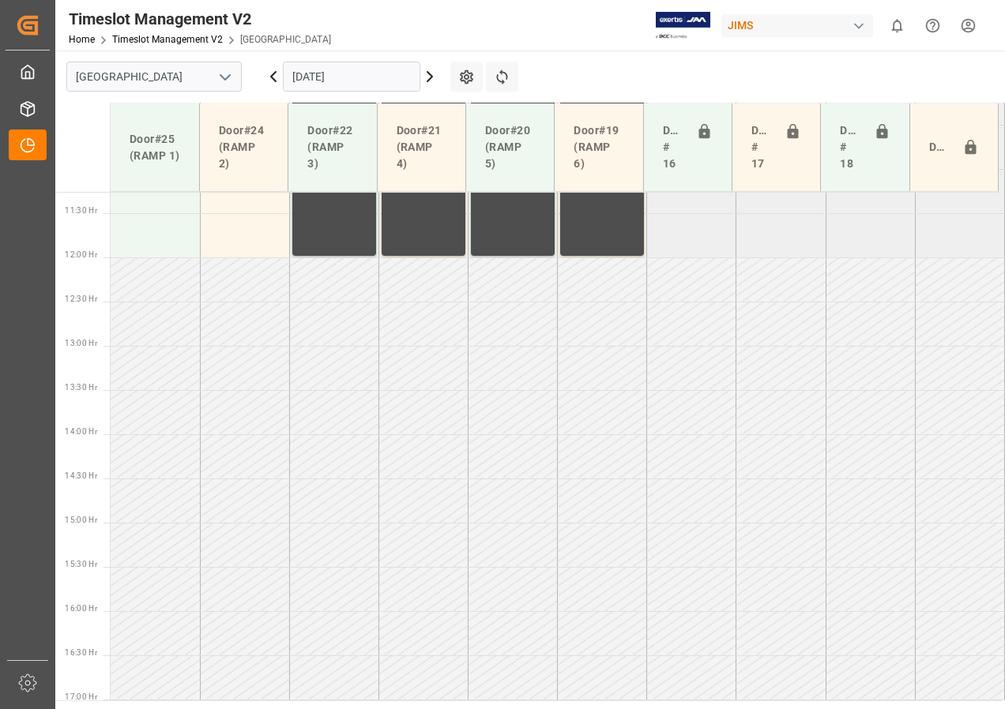
click at [269, 76] on icon at bounding box center [273, 76] width 19 height 19
click at [272, 82] on icon at bounding box center [273, 76] width 19 height 19
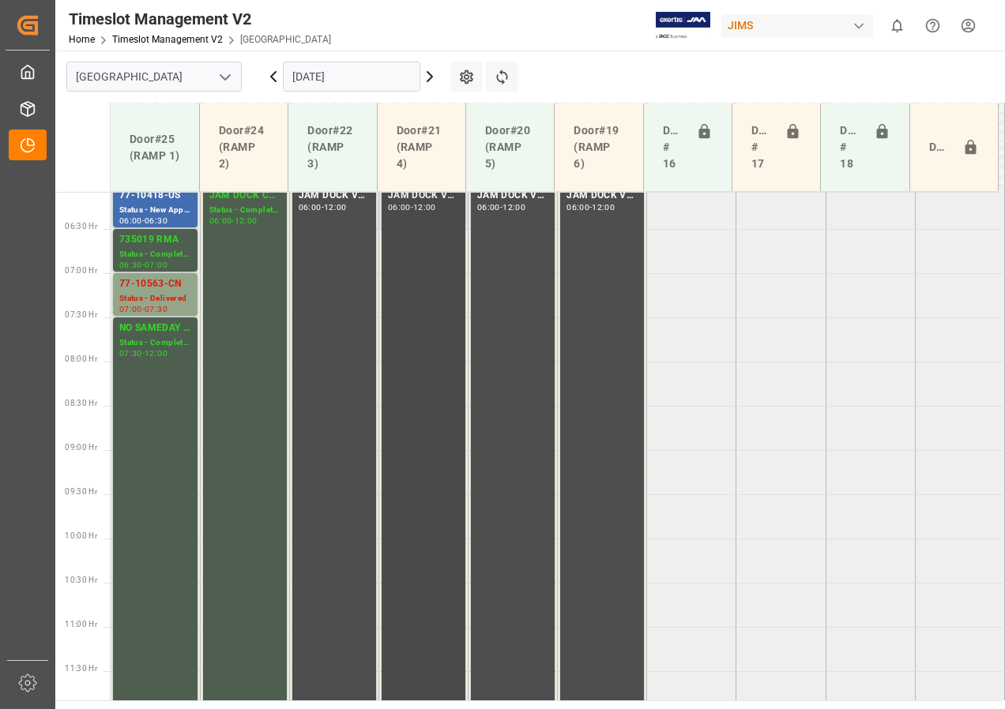
scroll to position [483, 0]
